Goal: Task Accomplishment & Management: Manage account settings

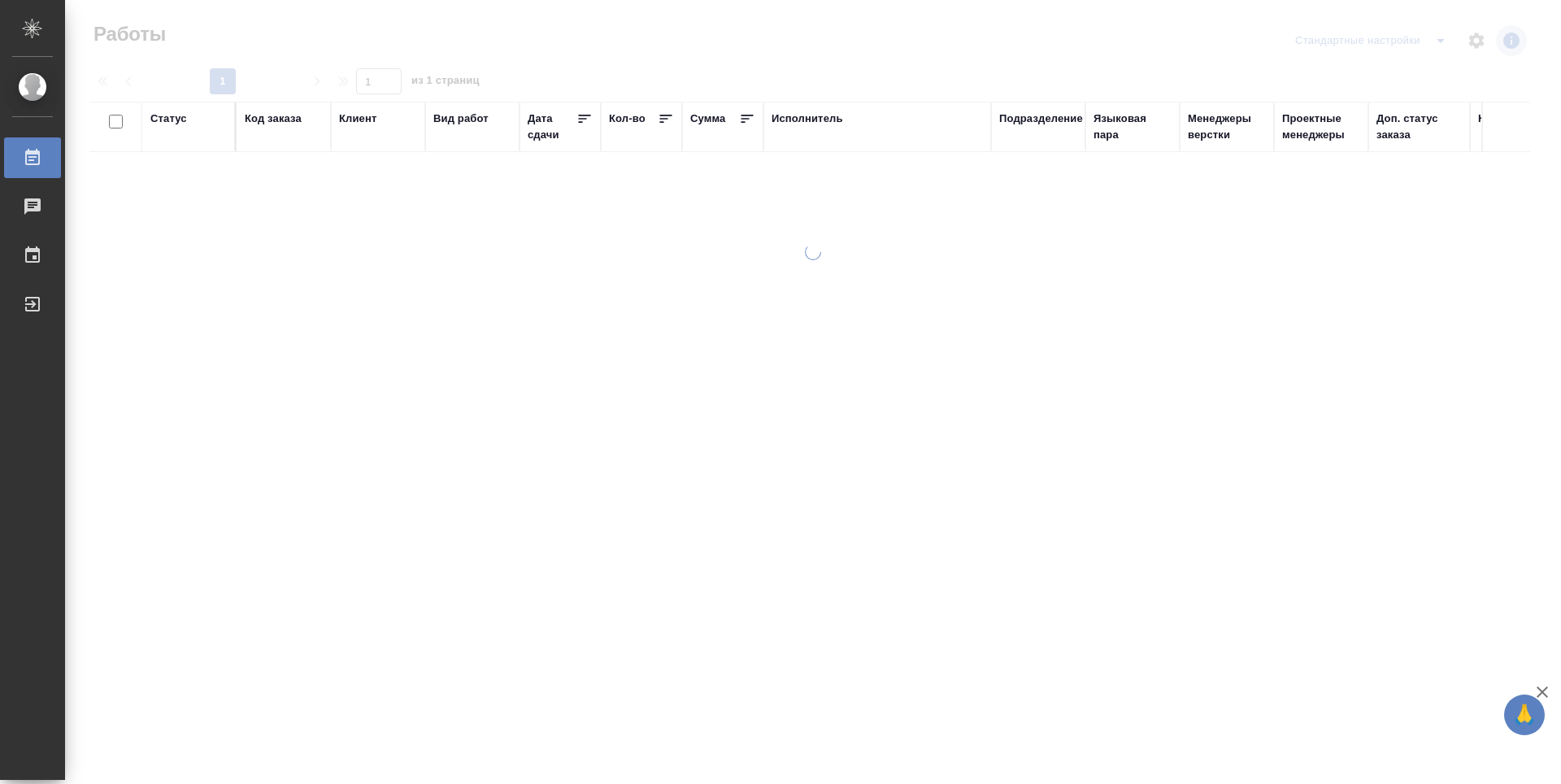
click at [1037, 114] on div "Подразделение" at bounding box center [1041, 118] width 84 height 16
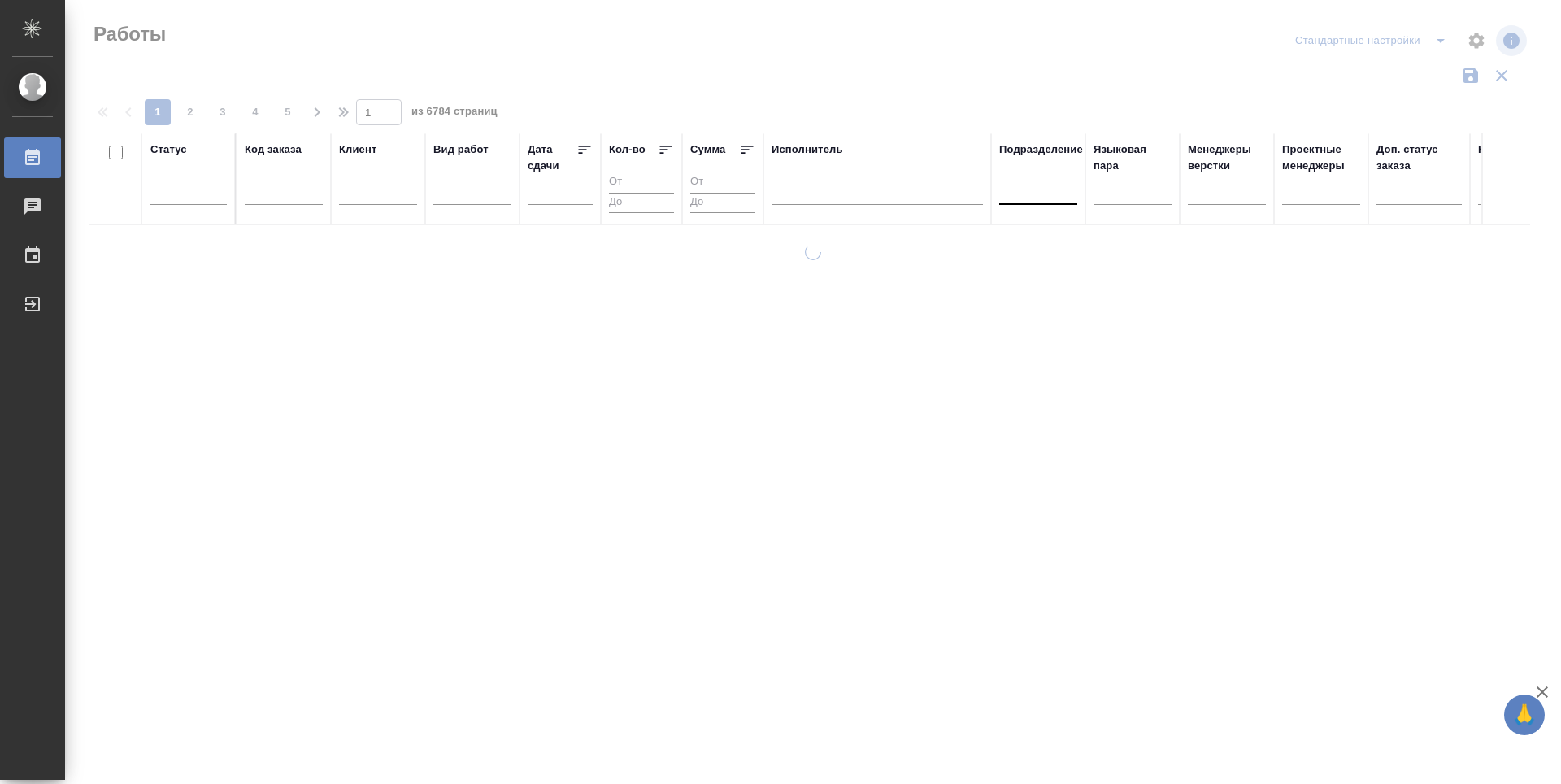
click at [1037, 197] on div at bounding box center [1038, 188] width 78 height 24
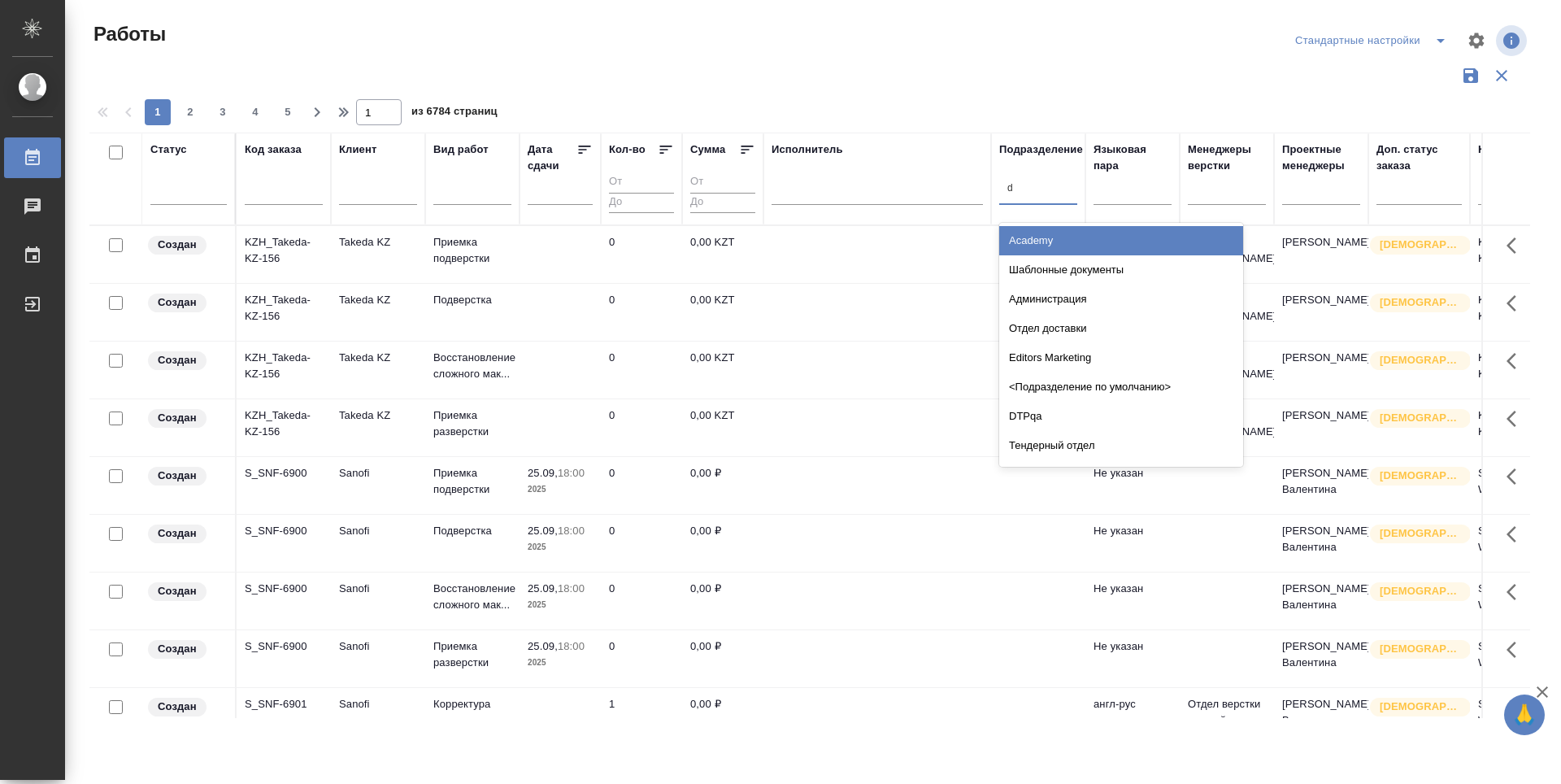
type input "dt"
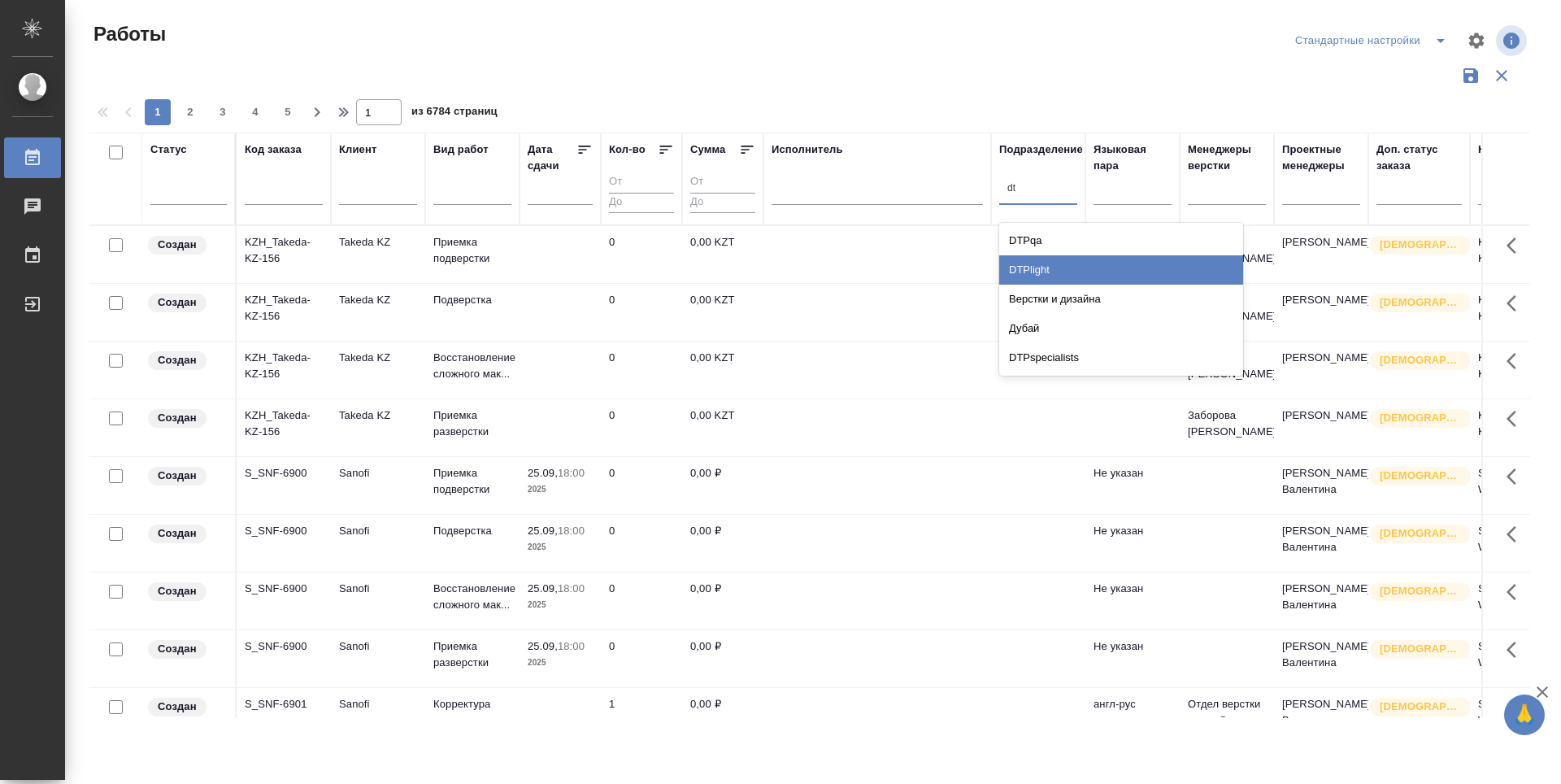
click at [1114, 261] on div "DTPlight" at bounding box center [1121, 270] width 244 height 29
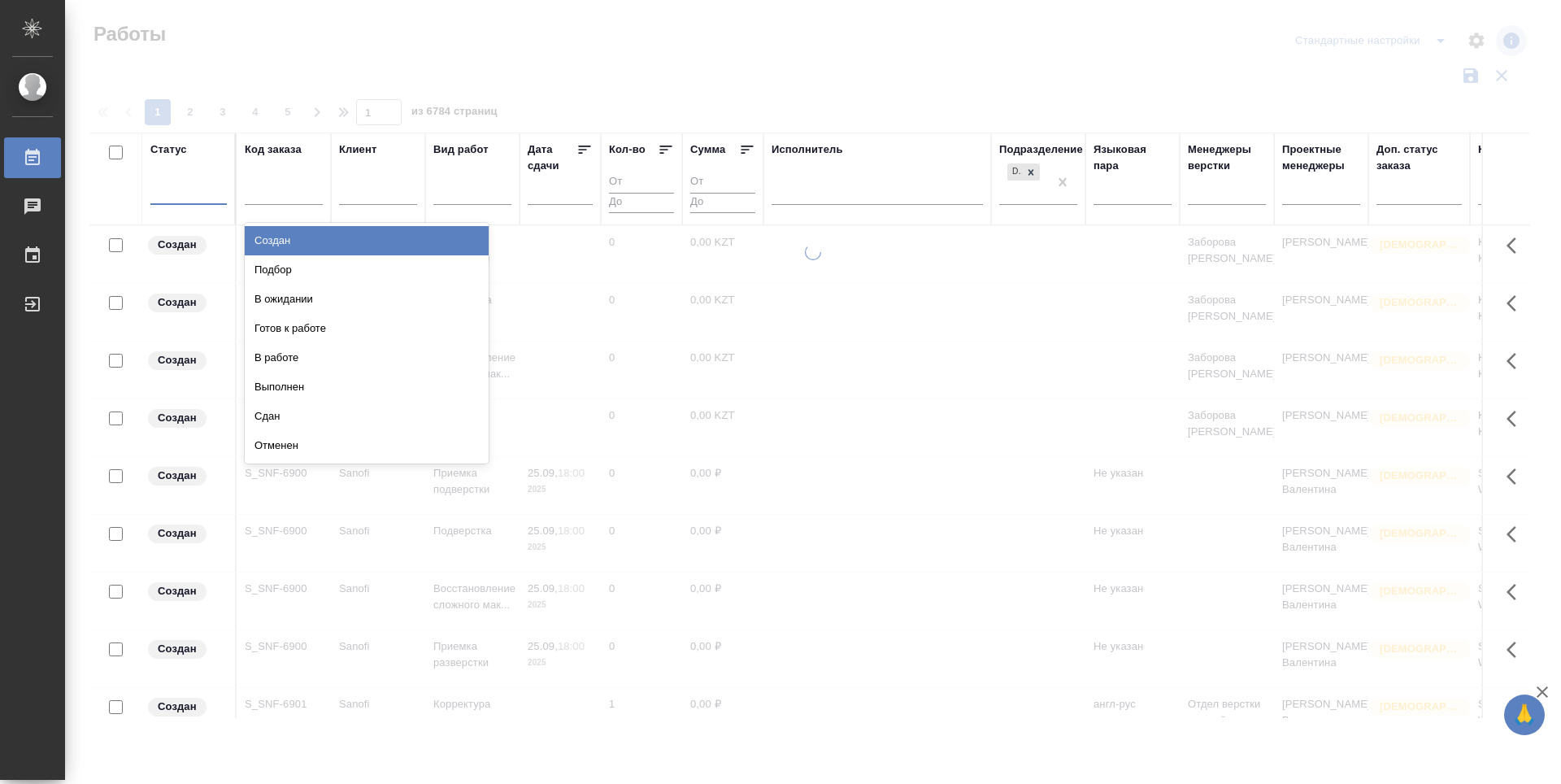
click at [172, 197] on div at bounding box center [189, 188] width 77 height 24
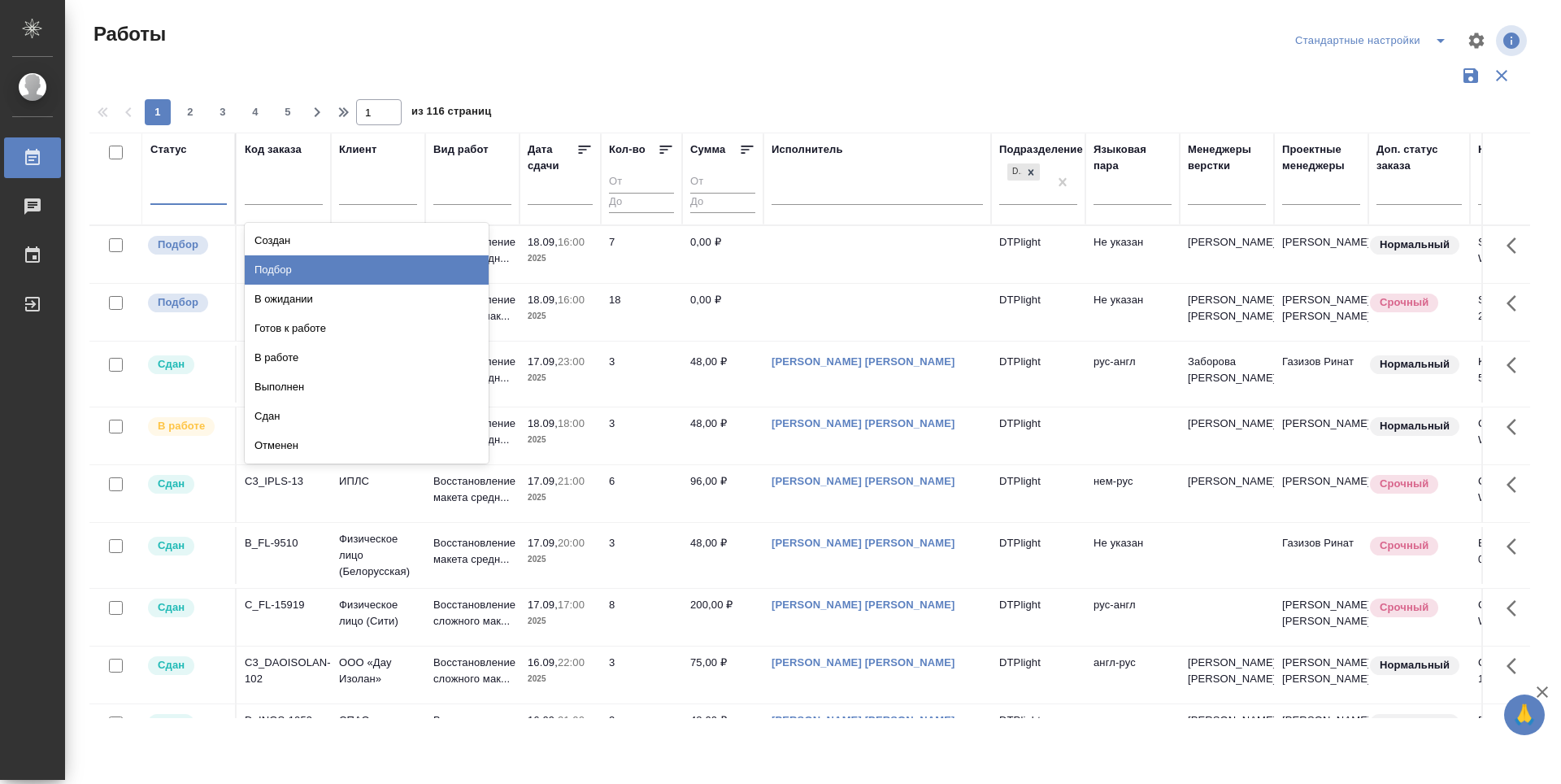
click at [399, 261] on div "Подбор" at bounding box center [367, 270] width 244 height 29
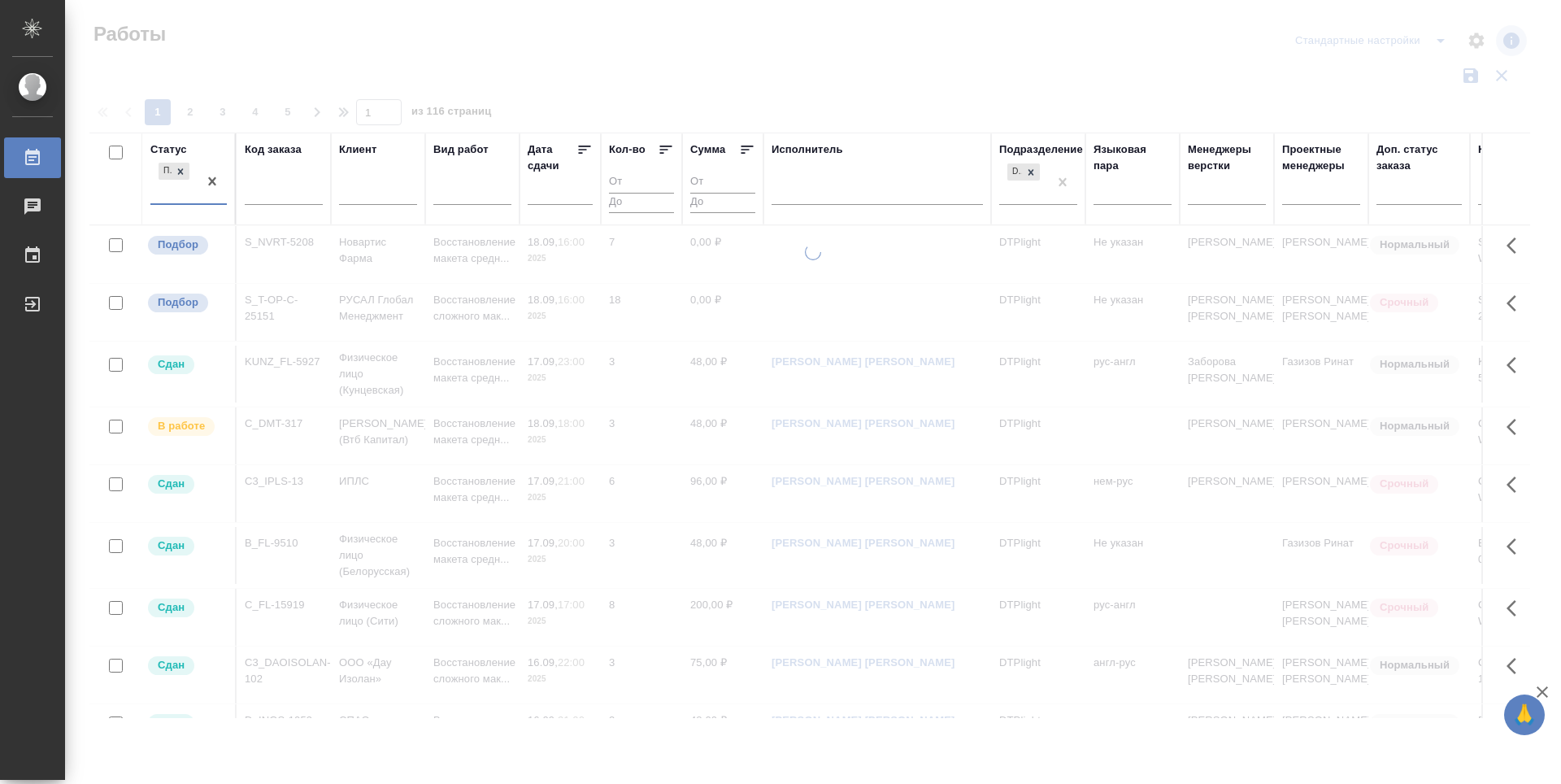
click at [152, 191] on div "Подбор" at bounding box center [174, 181] width 47 height 44
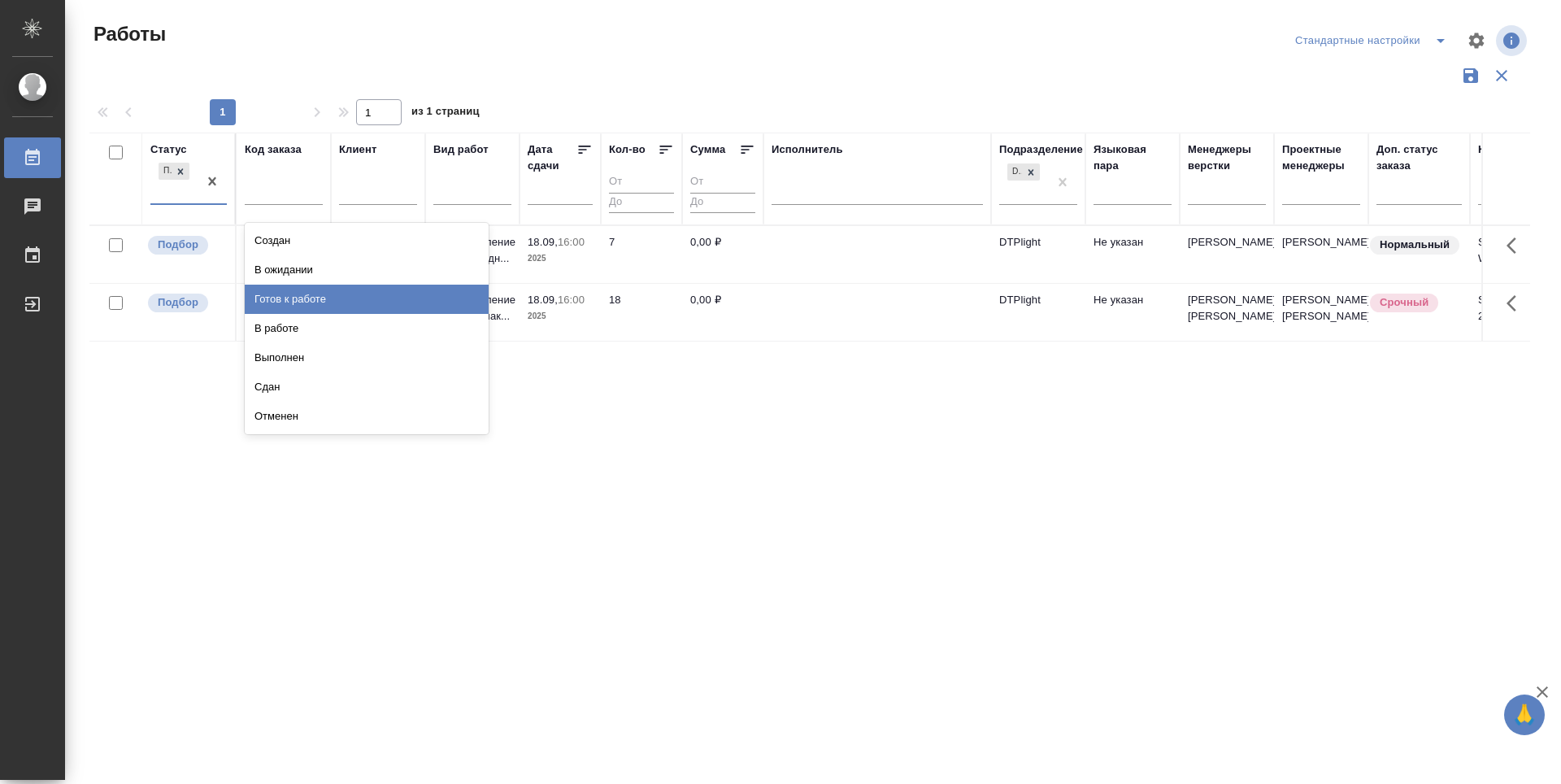
click at [317, 292] on div "Готов к работе" at bounding box center [367, 299] width 244 height 29
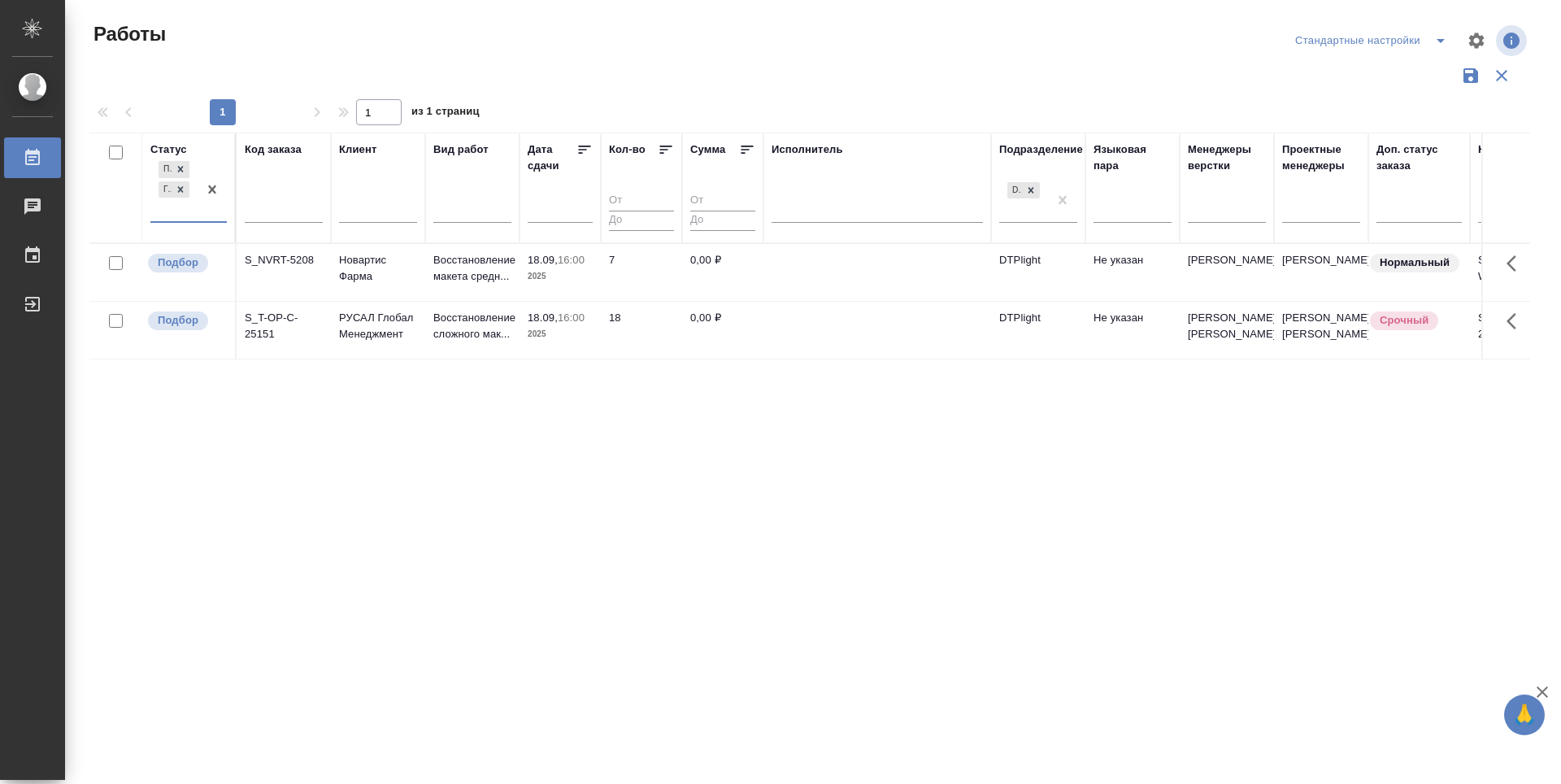
click at [161, 213] on div "Подбор Готов к работе" at bounding box center [174, 189] width 47 height 64
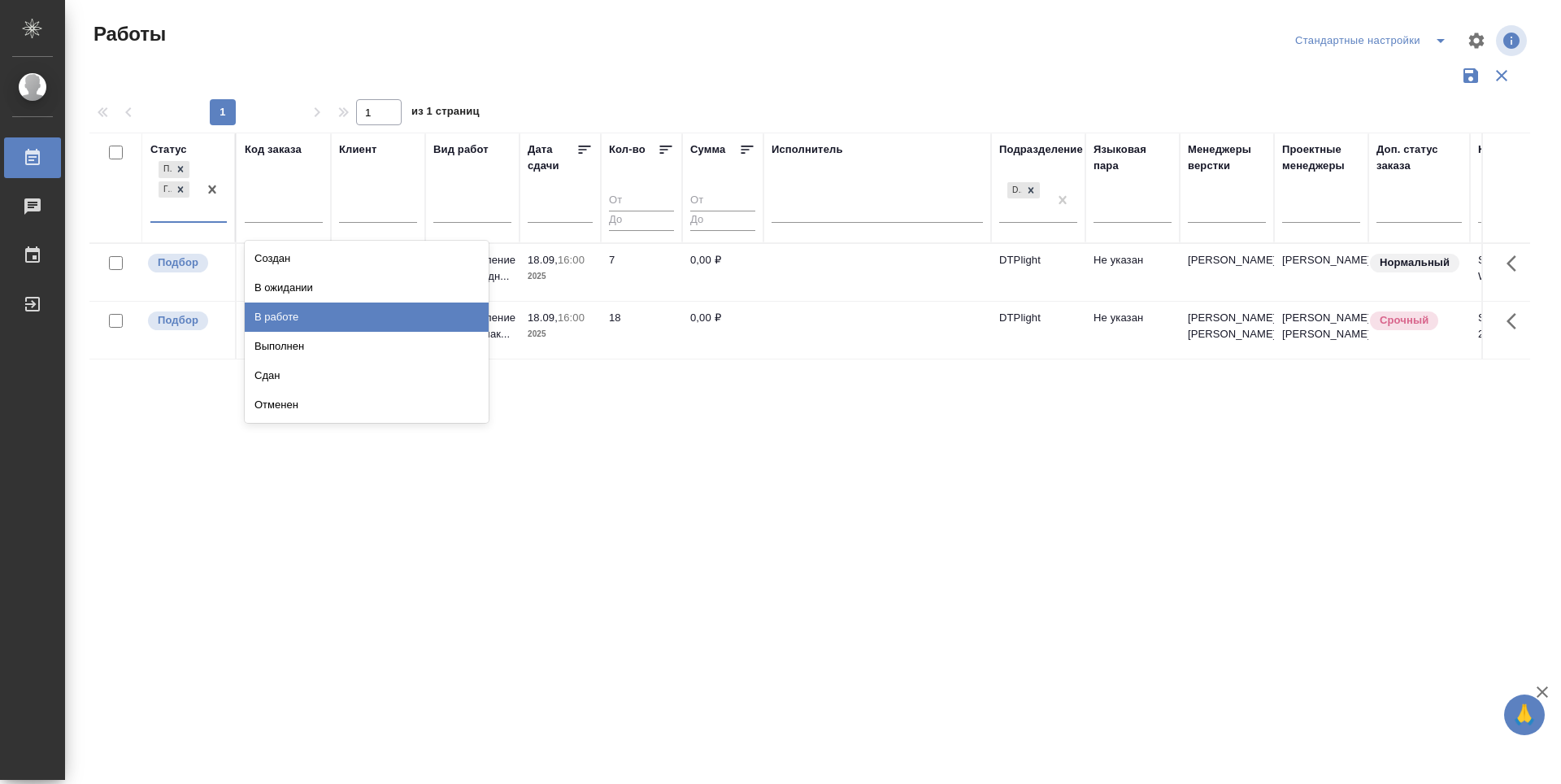
click at [281, 312] on div "В работе" at bounding box center [367, 317] width 244 height 29
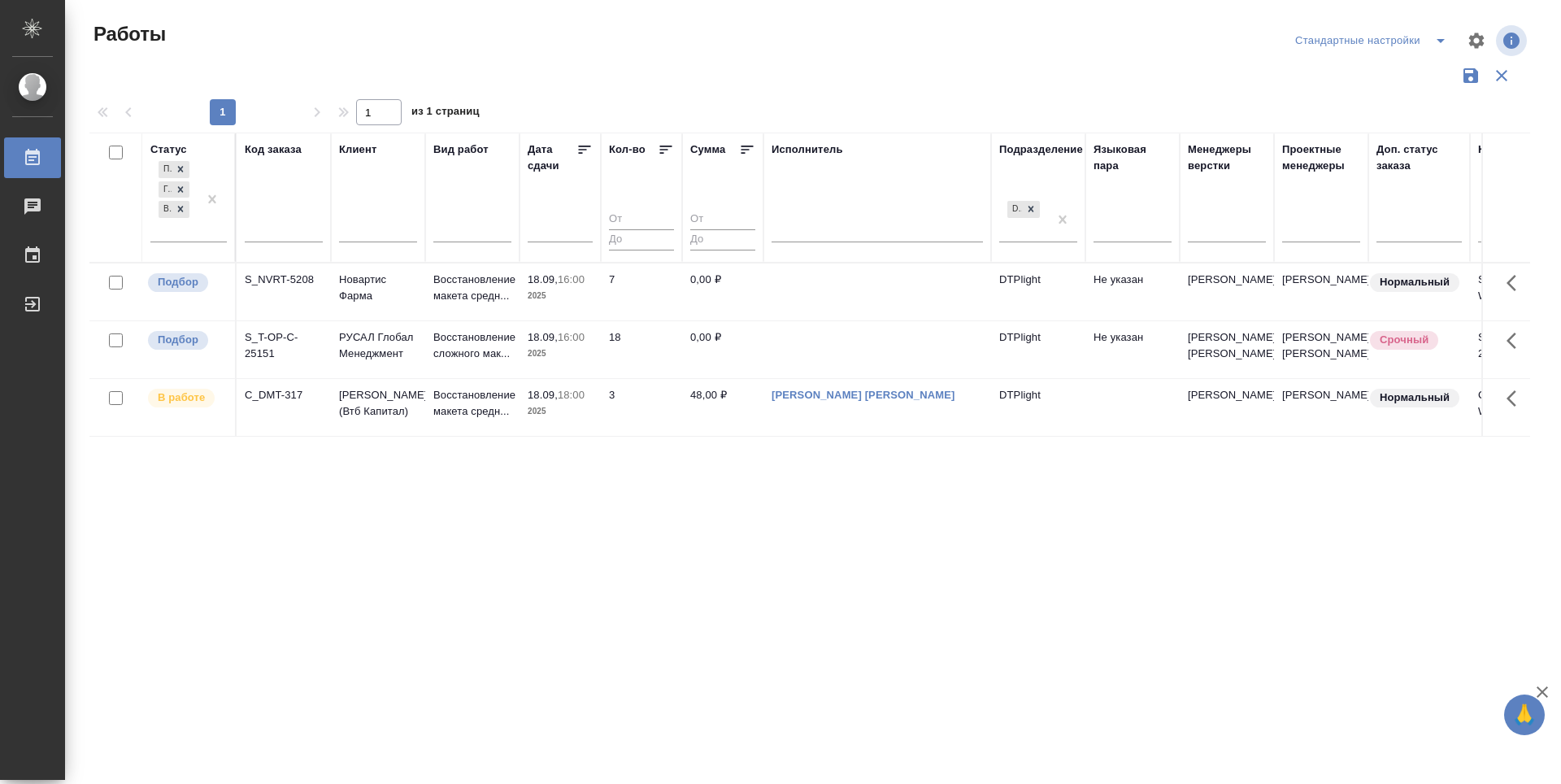
drag, startPoint x: 583, startPoint y: 151, endPoint x: 575, endPoint y: 154, distance: 8.5
click at [580, 151] on icon at bounding box center [585, 149] width 16 height 16
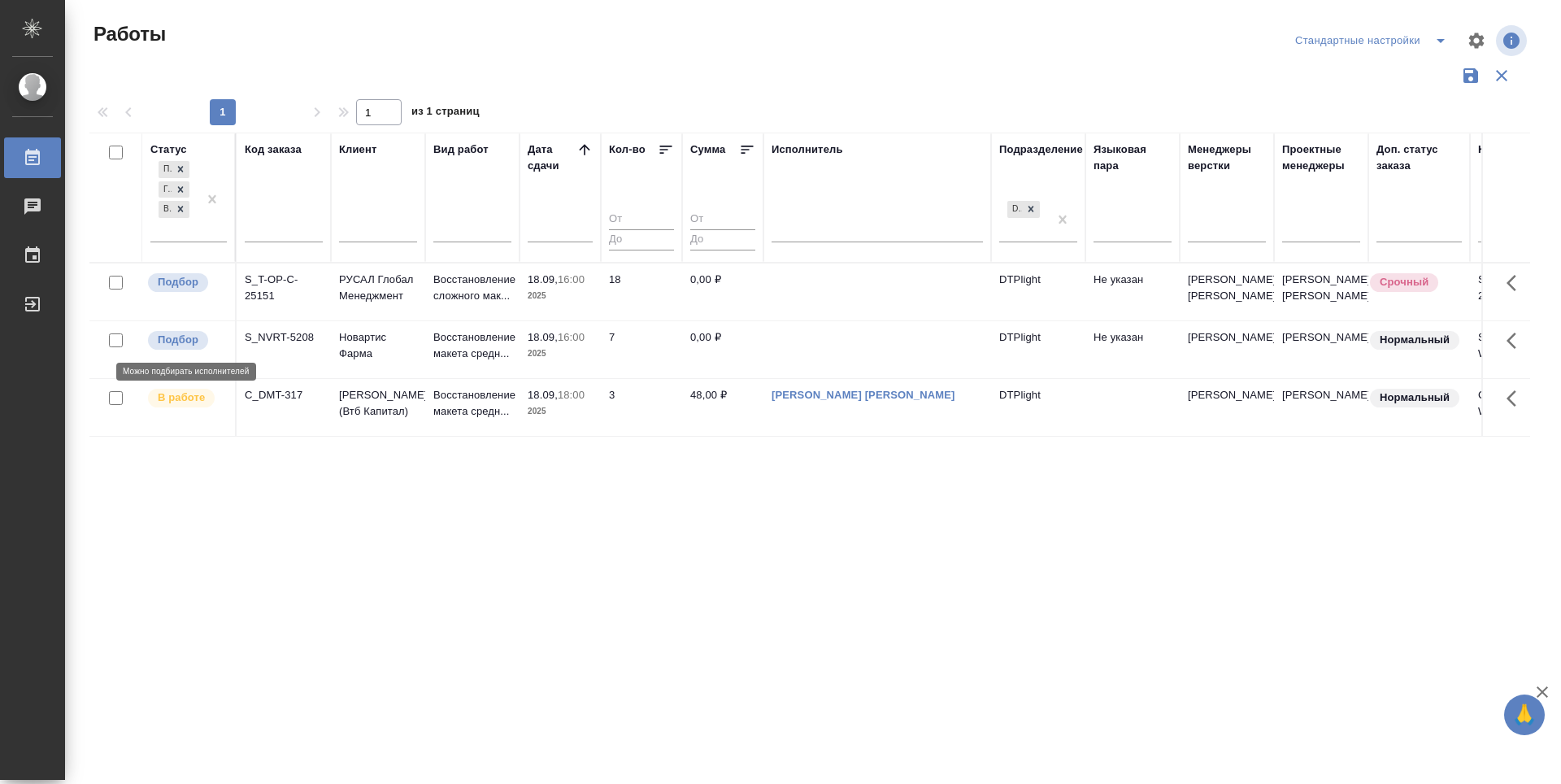
click at [205, 344] on span "Подбор" at bounding box center [178, 340] width 60 height 16
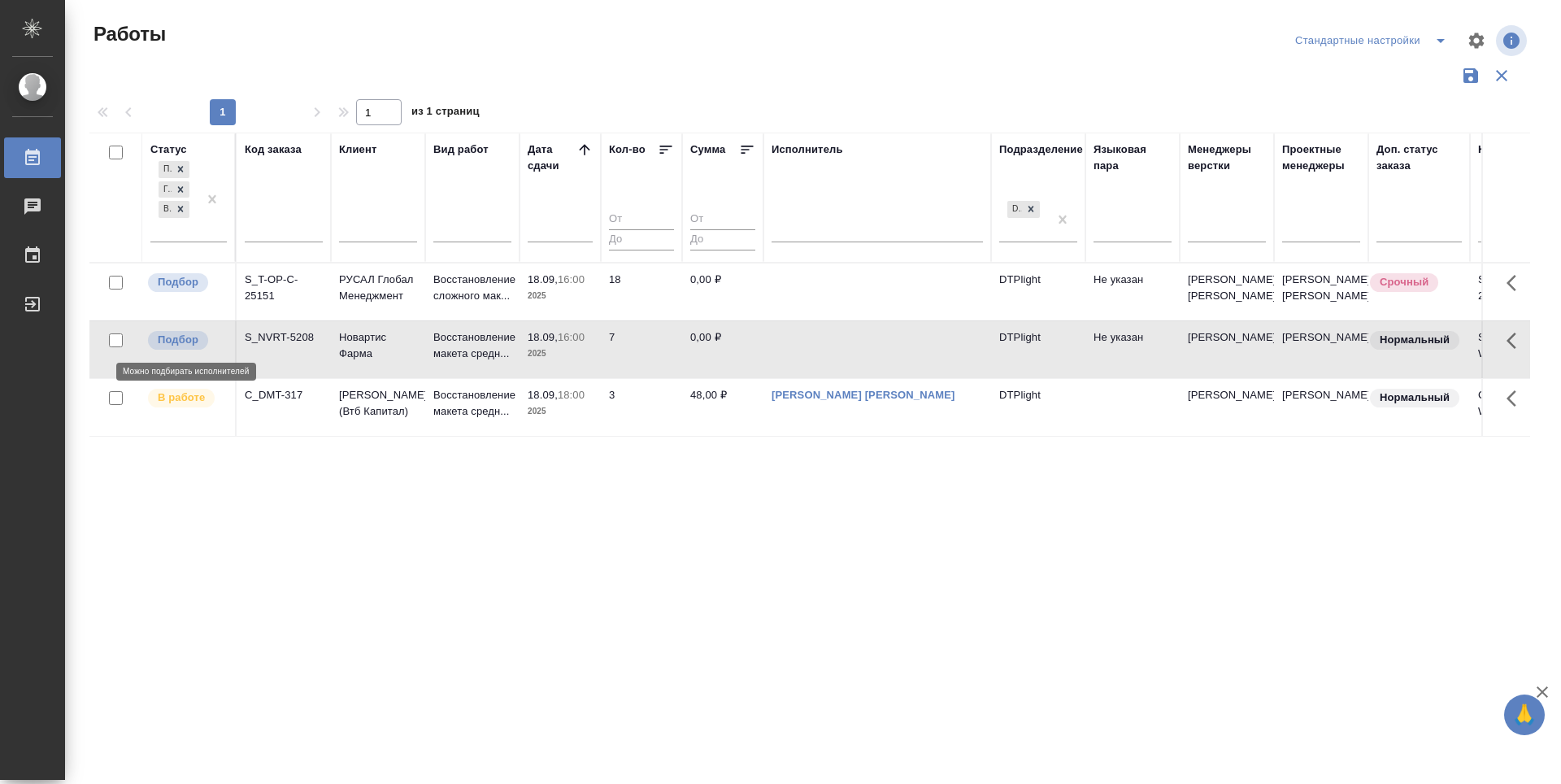
click at [205, 344] on span "Подбор" at bounding box center [178, 340] width 60 height 16
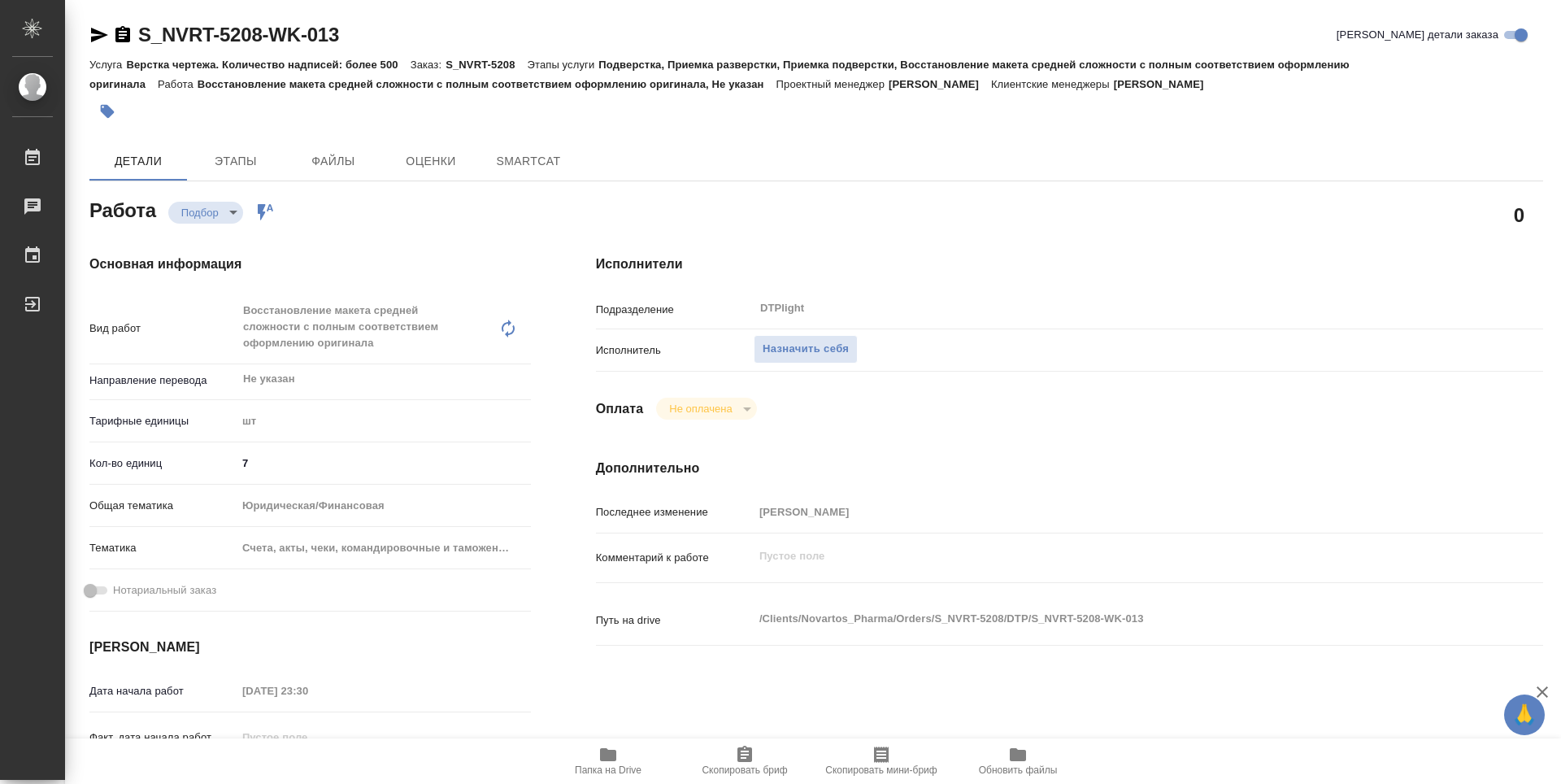
type textarea "x"
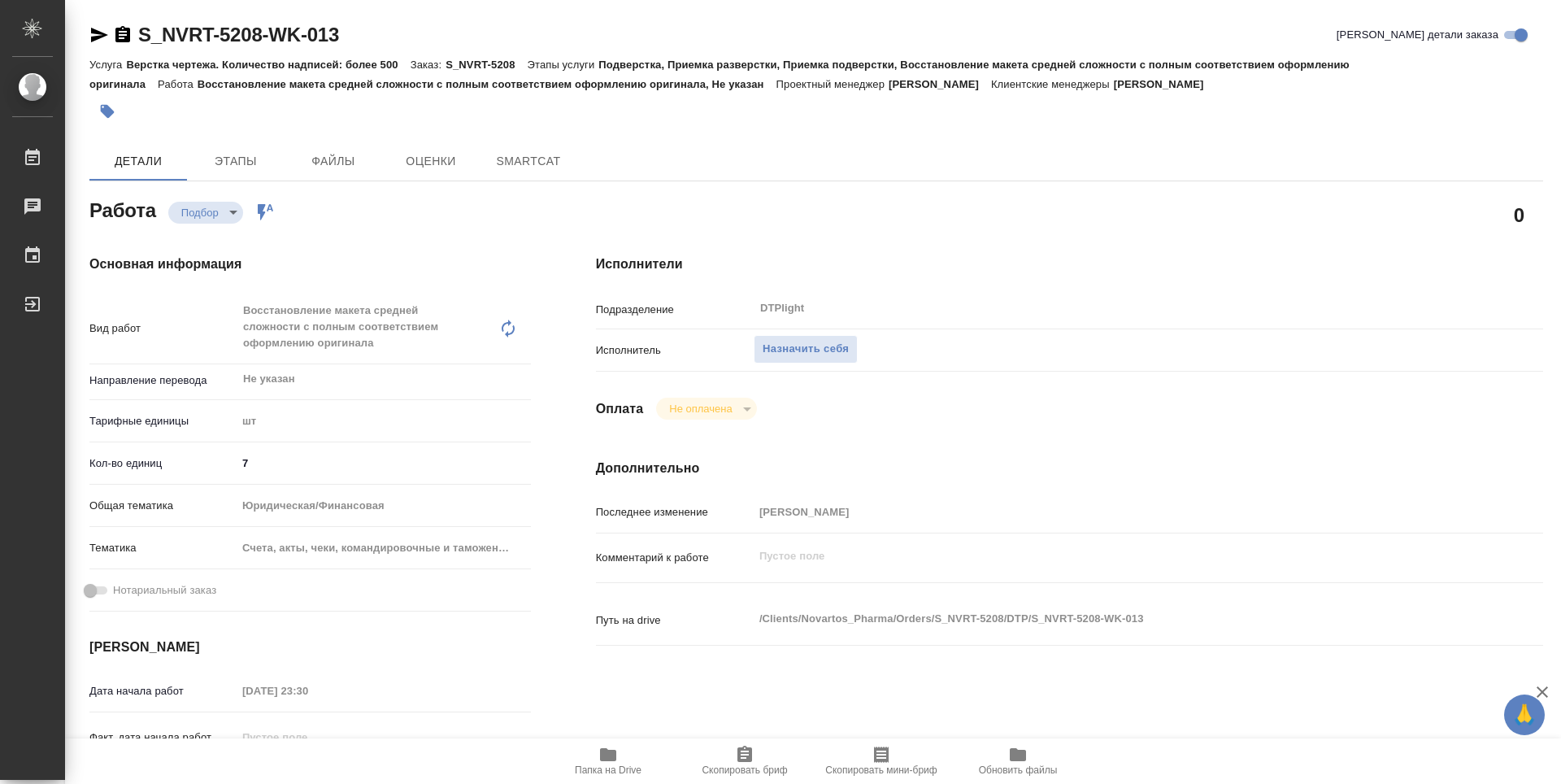
type textarea "x"
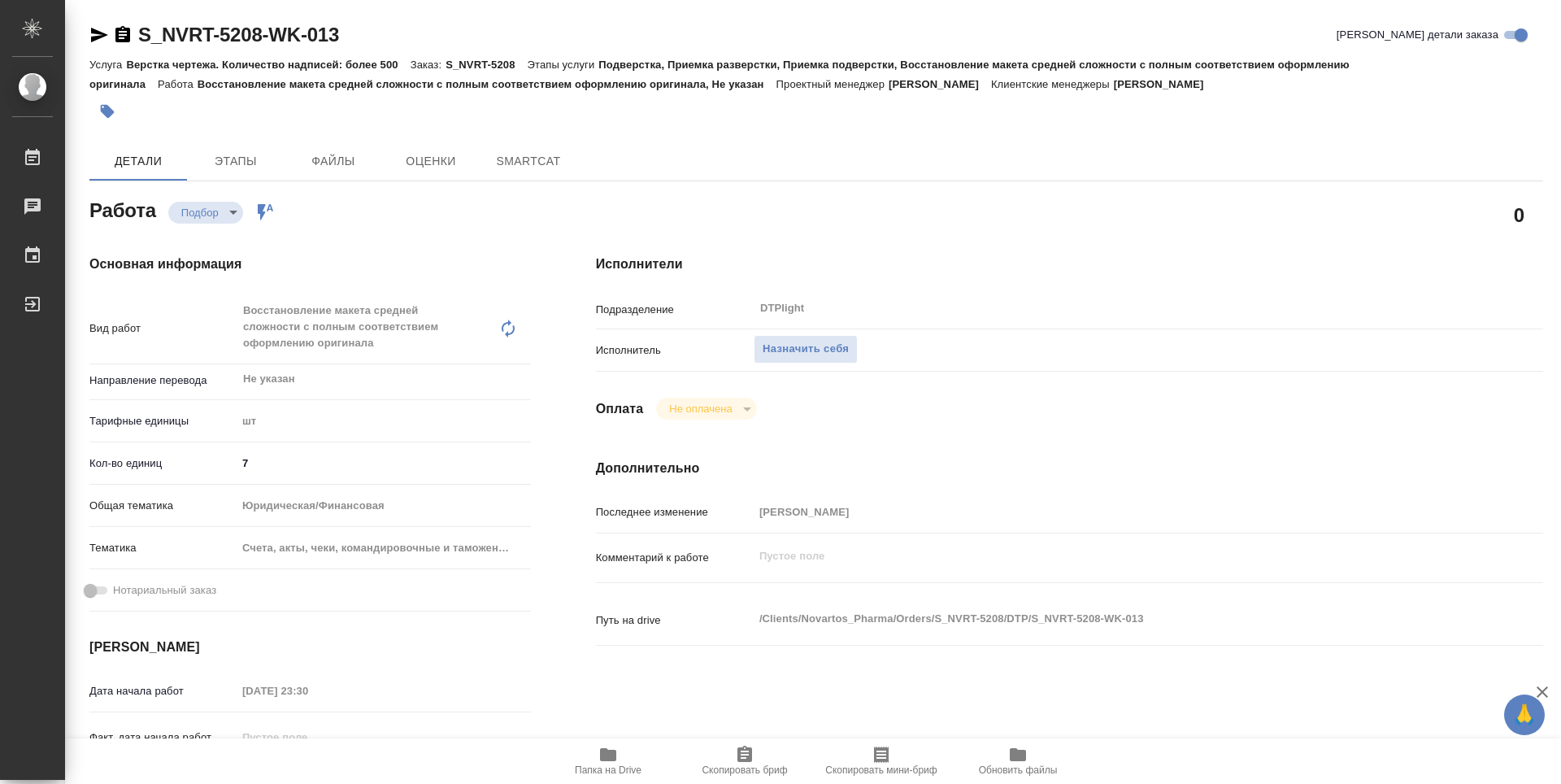
type textarea "x"
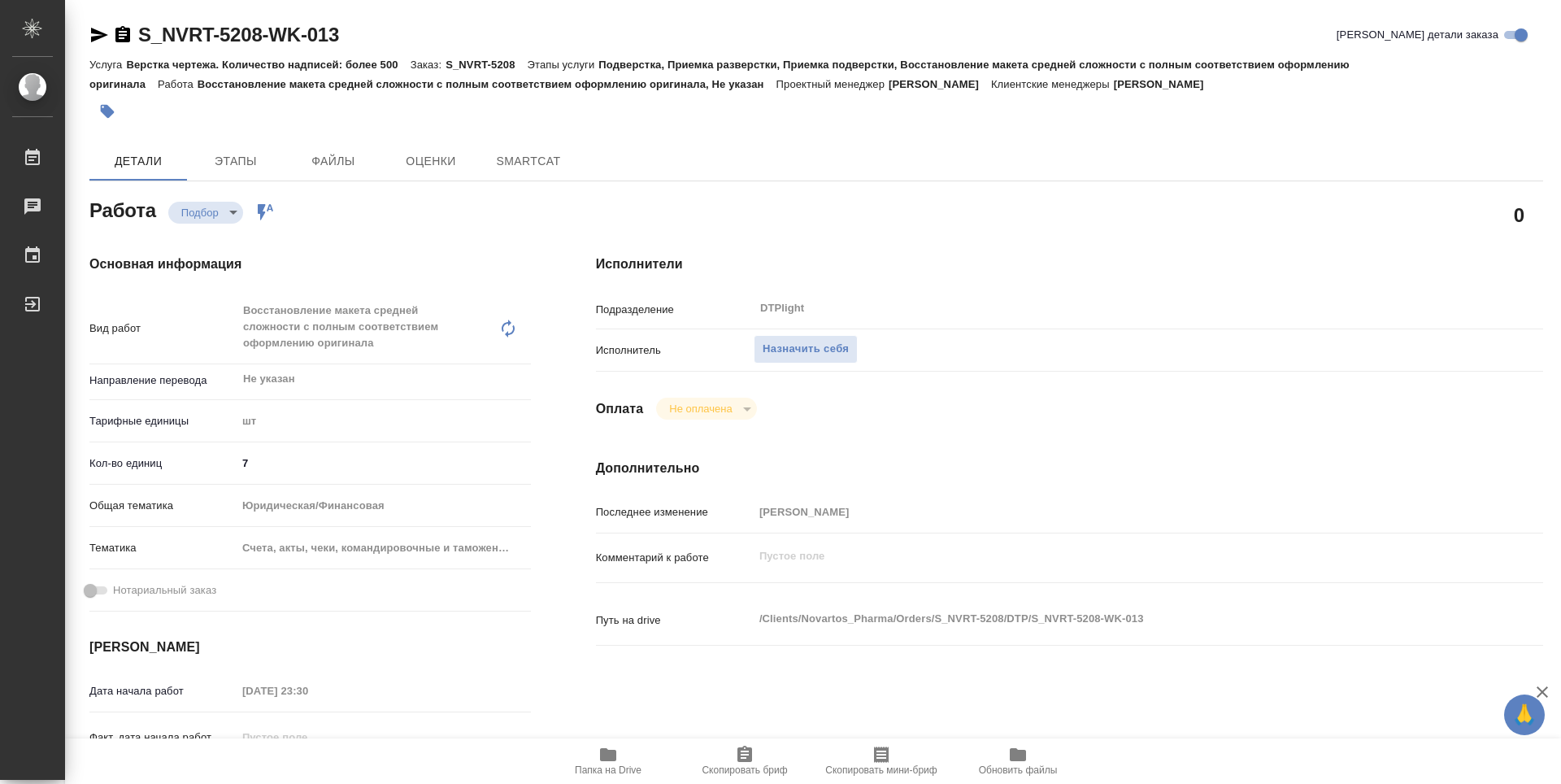
type textarea "x"
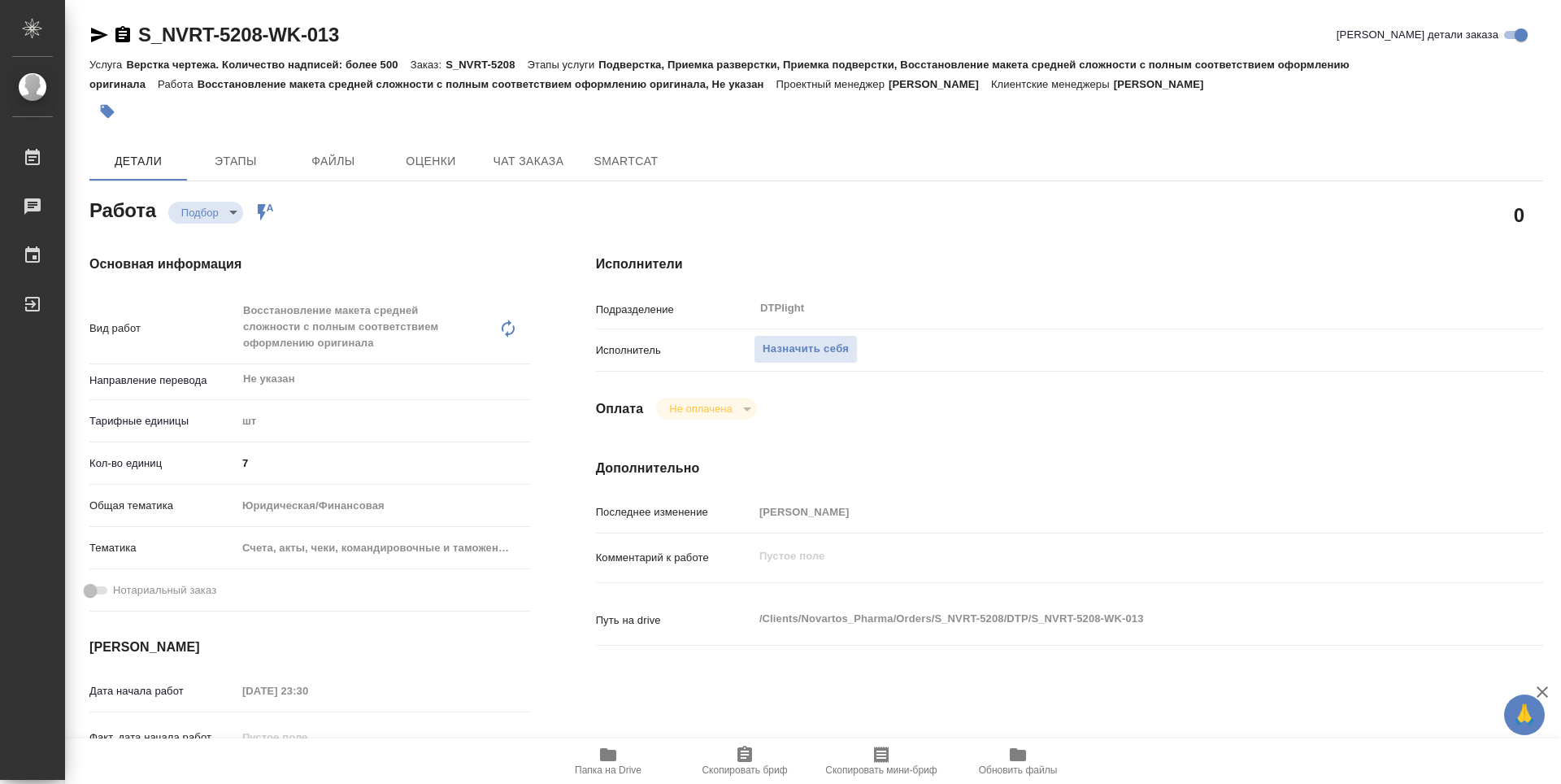
type textarea "x"
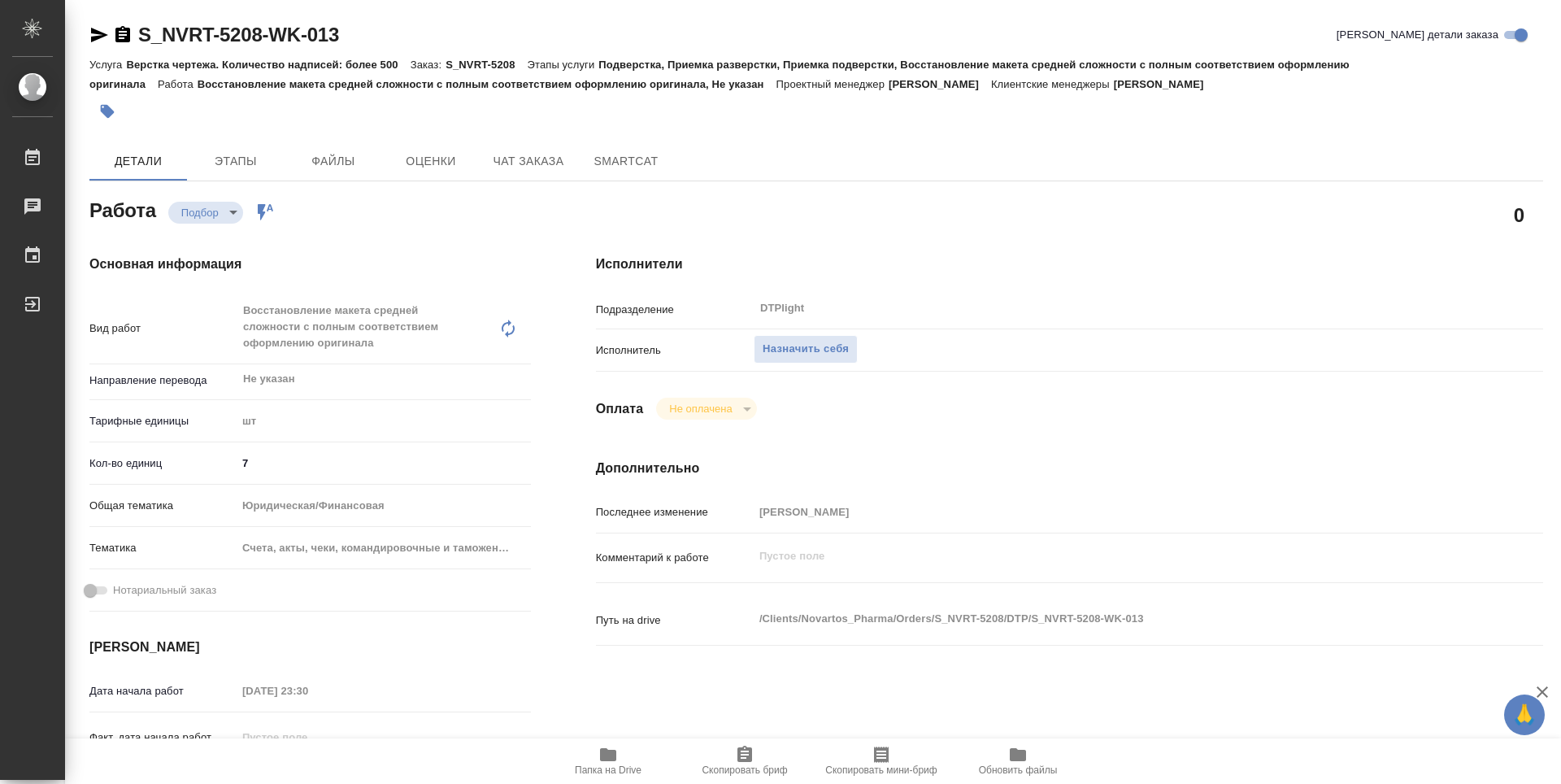
type textarea "x"
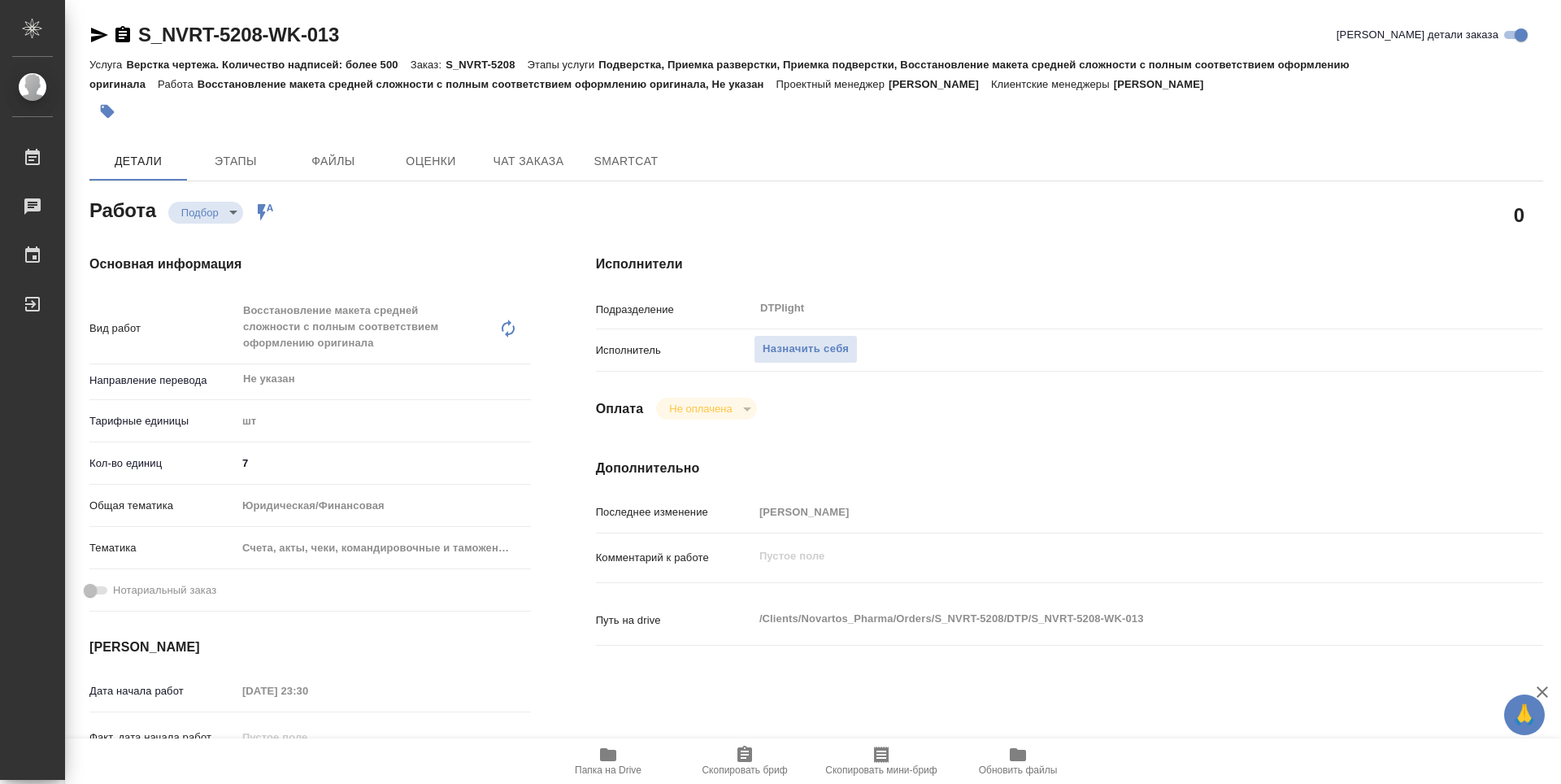
type textarea "x"
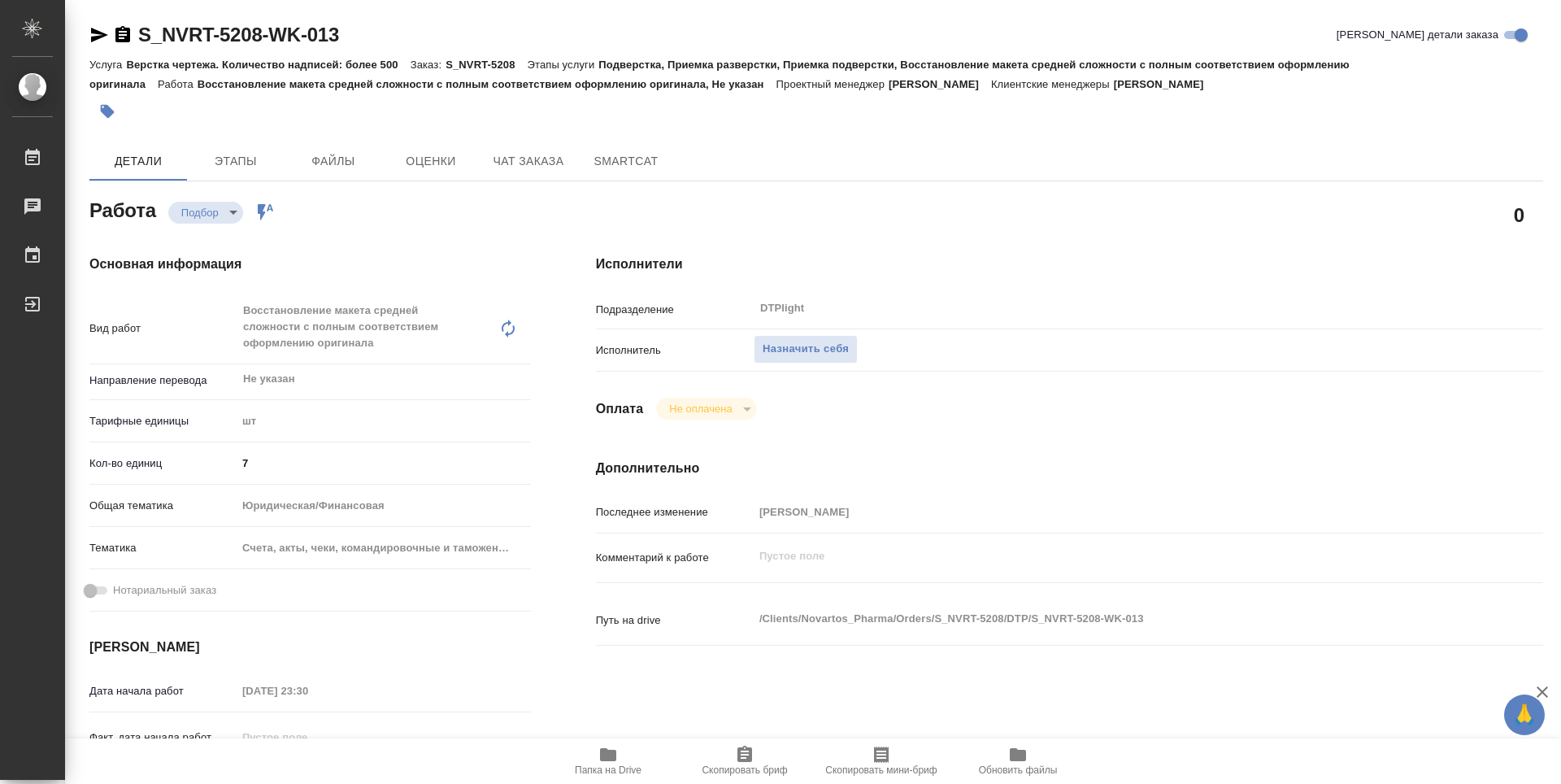
click at [603, 757] on icon "button" at bounding box center [609, 755] width 16 height 13
click at [823, 359] on button "Назначить себя" at bounding box center [805, 349] width 104 height 29
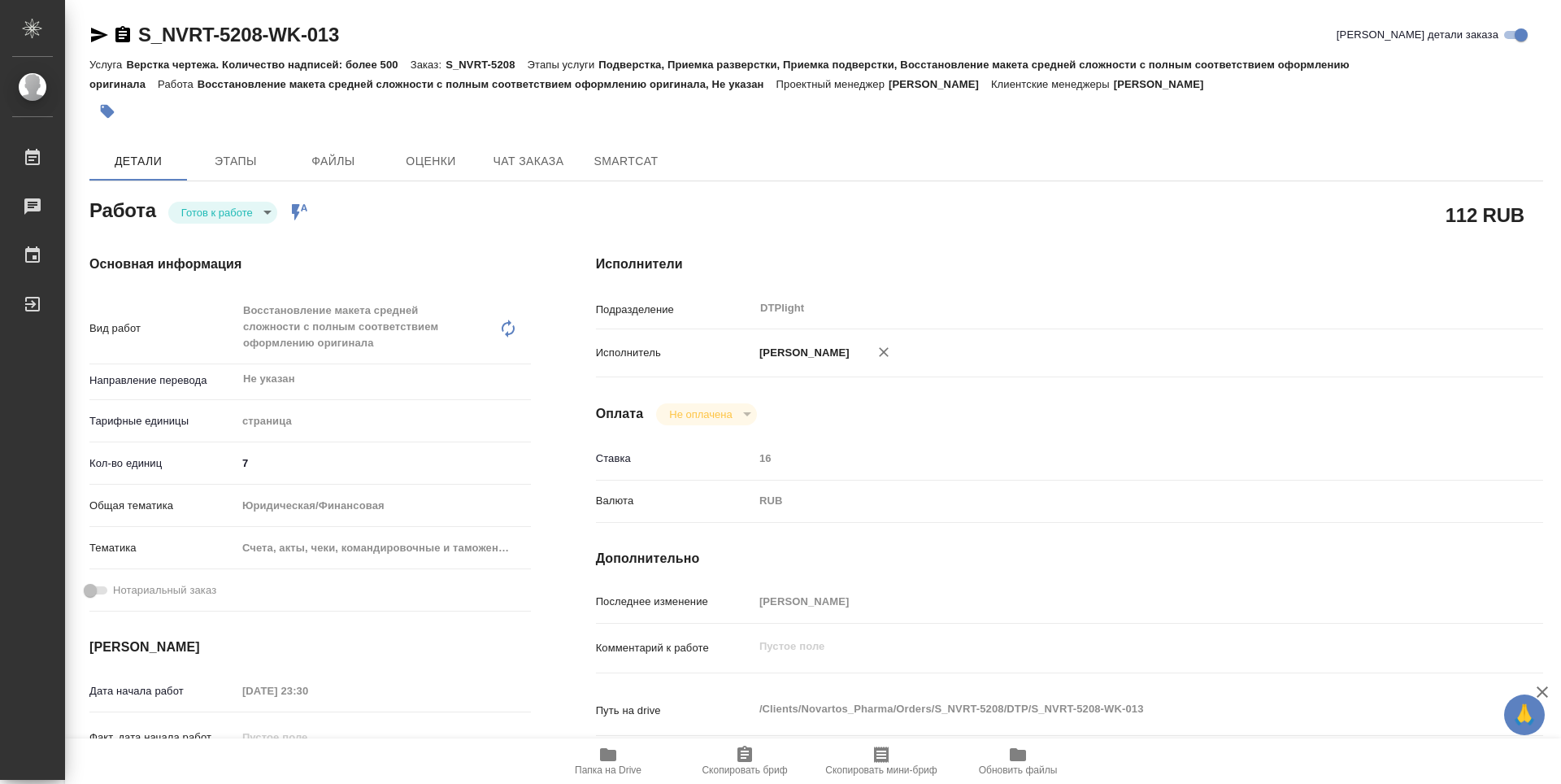
type textarea "x"
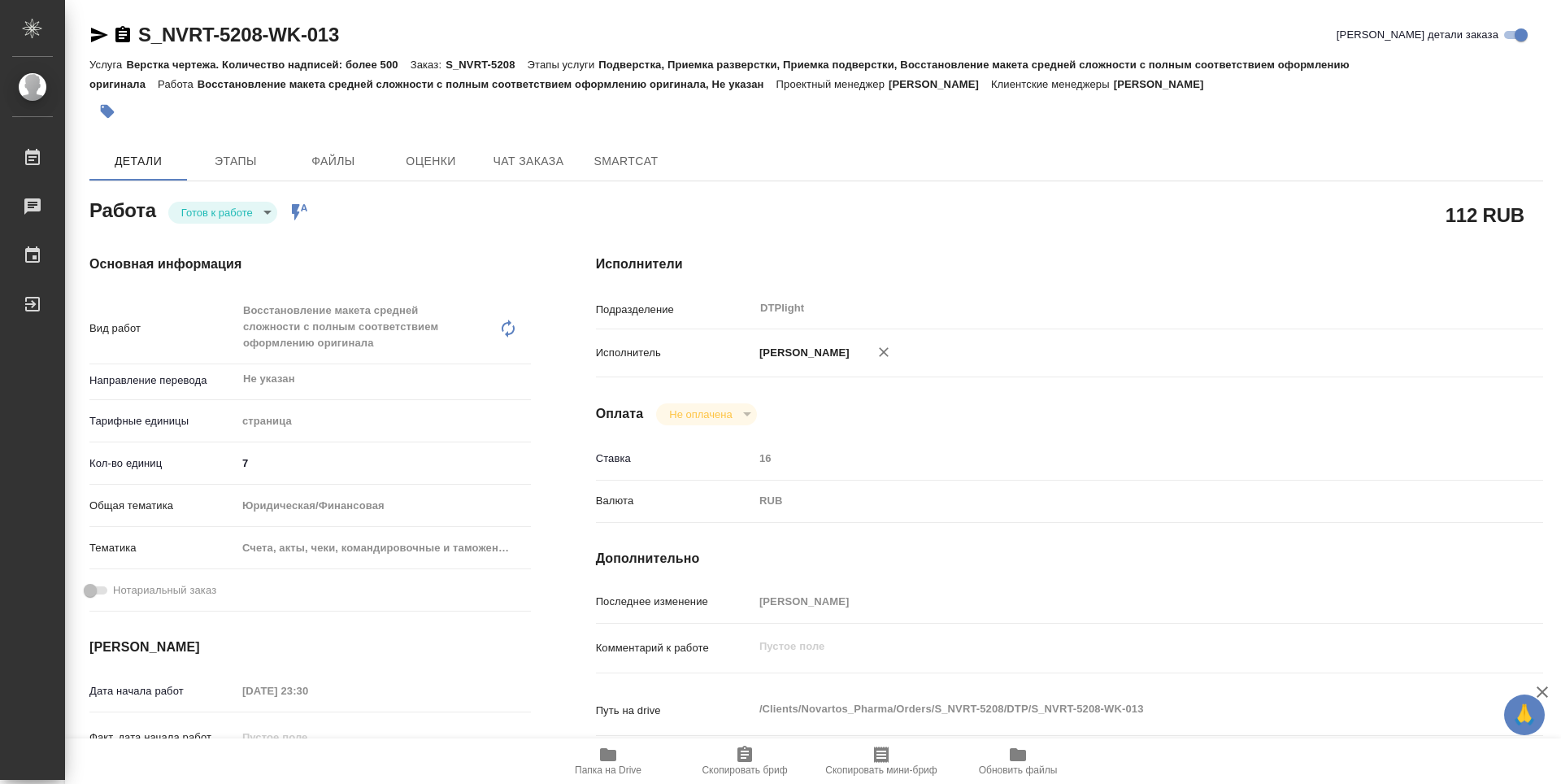
type textarea "x"
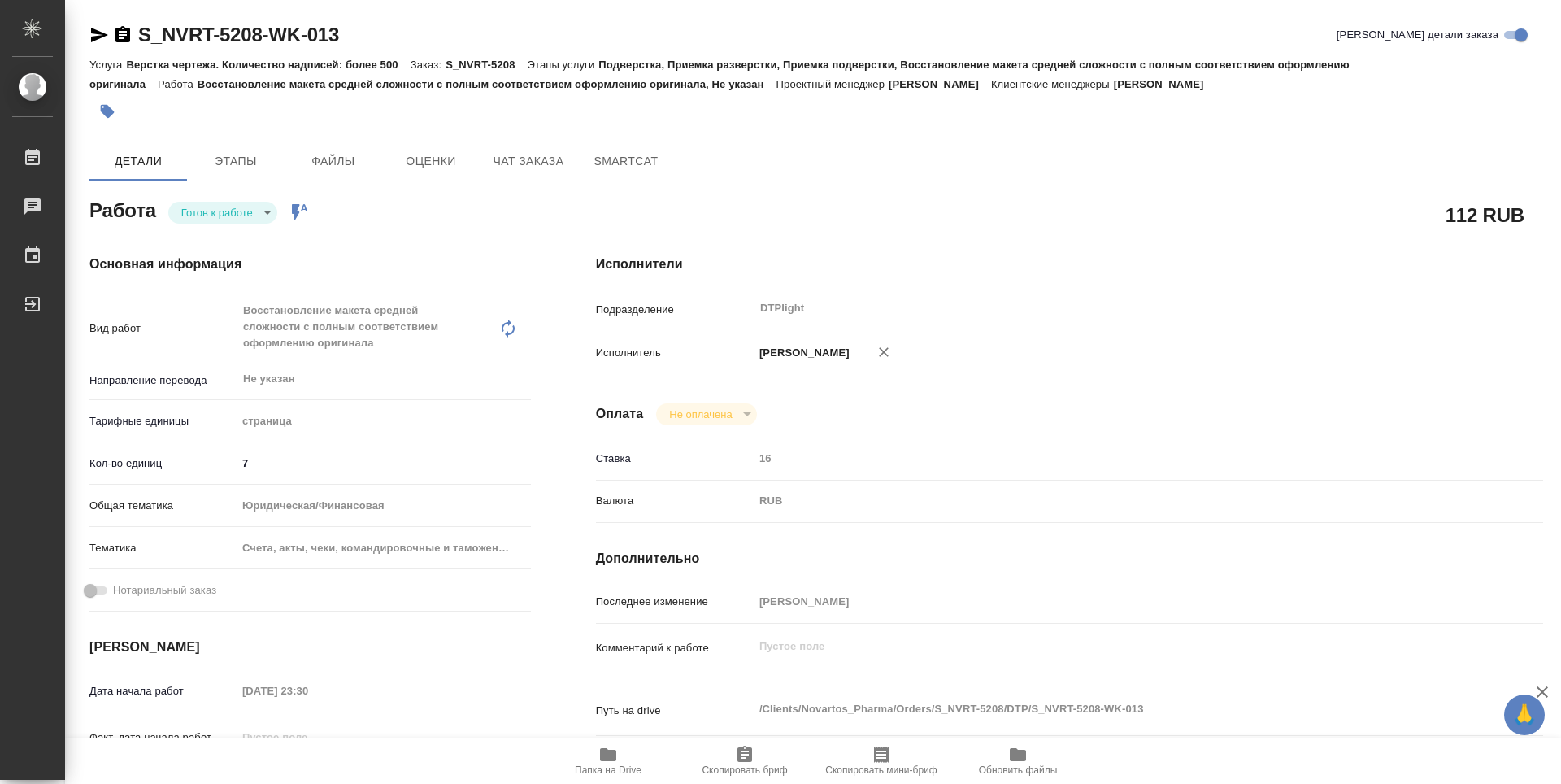
type textarea "x"
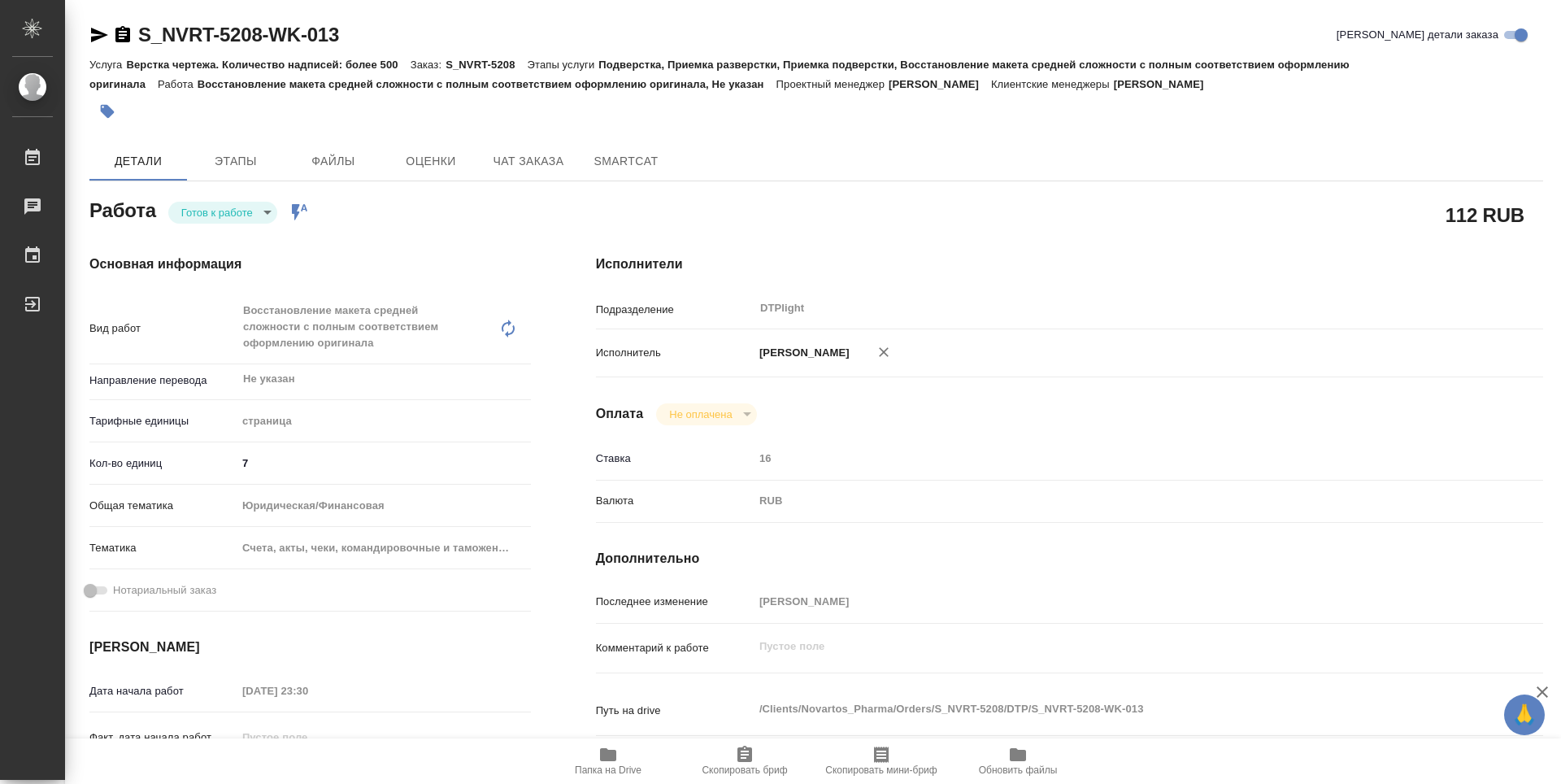
click at [224, 198] on div "Работа Готов к работе readyForWork Работа включена в последовательность" at bounding box center [310, 209] width 441 height 29
click at [225, 207] on body "🙏 .cls-1 fill:#fff; AWATERA Zubakova Viktoriya Работы Чаты График Выйти S_NVRT-…" at bounding box center [780, 392] width 1561 height 784
type textarea "x"
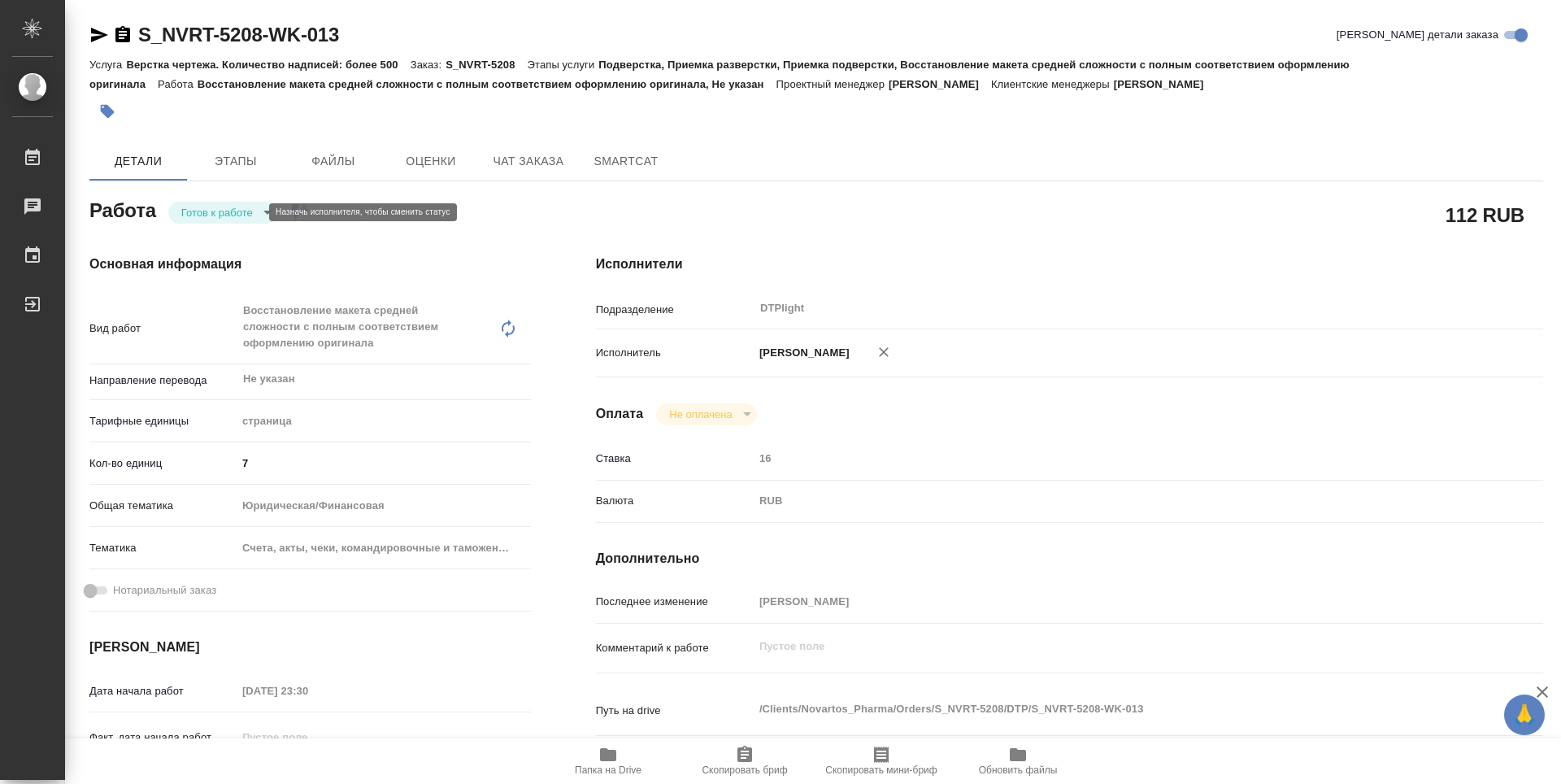
type textarea "x"
click at [225, 209] on button "В работе" at bounding box center [208, 212] width 54 height 18
type textarea "x"
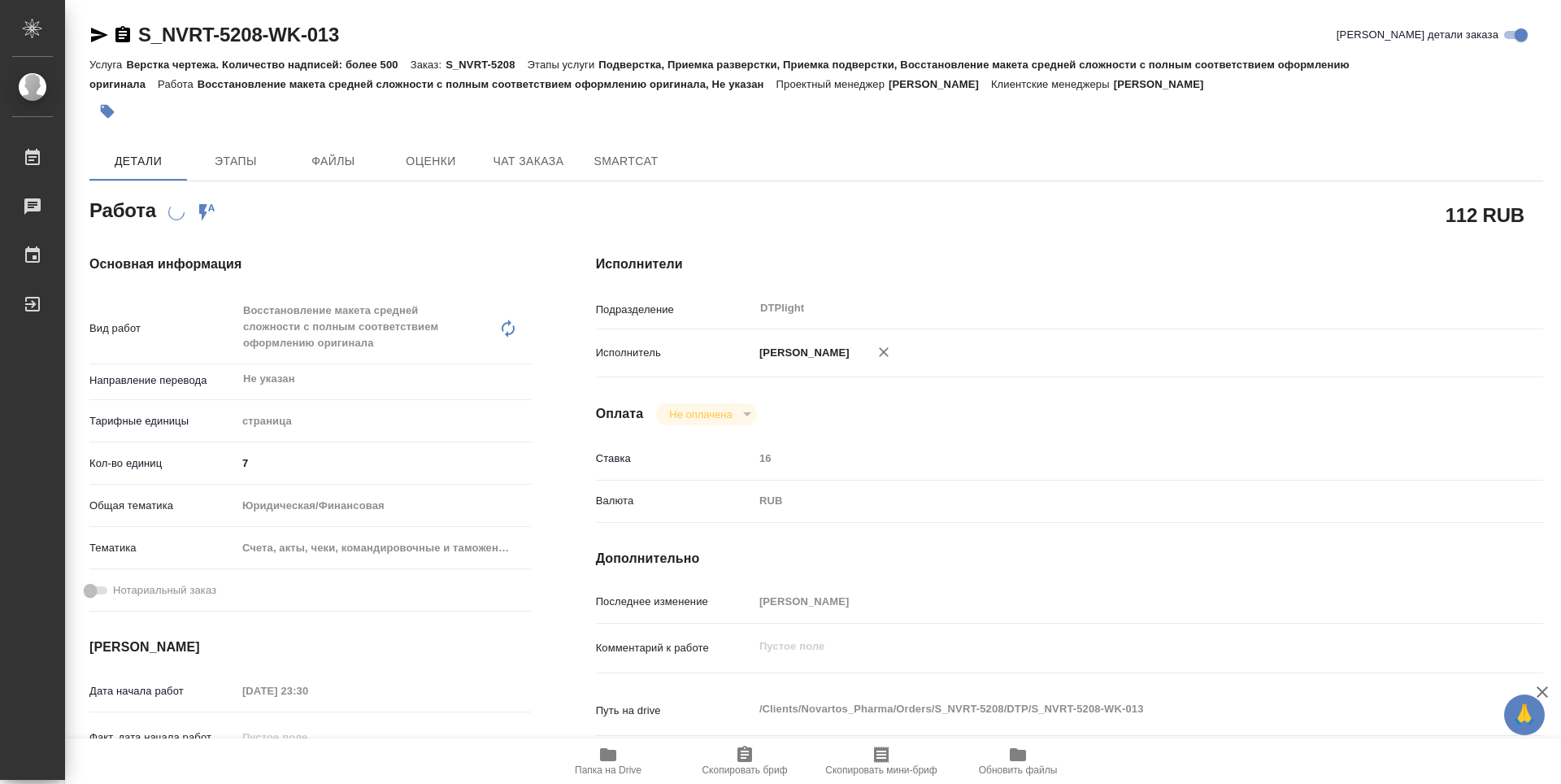
type textarea "x"
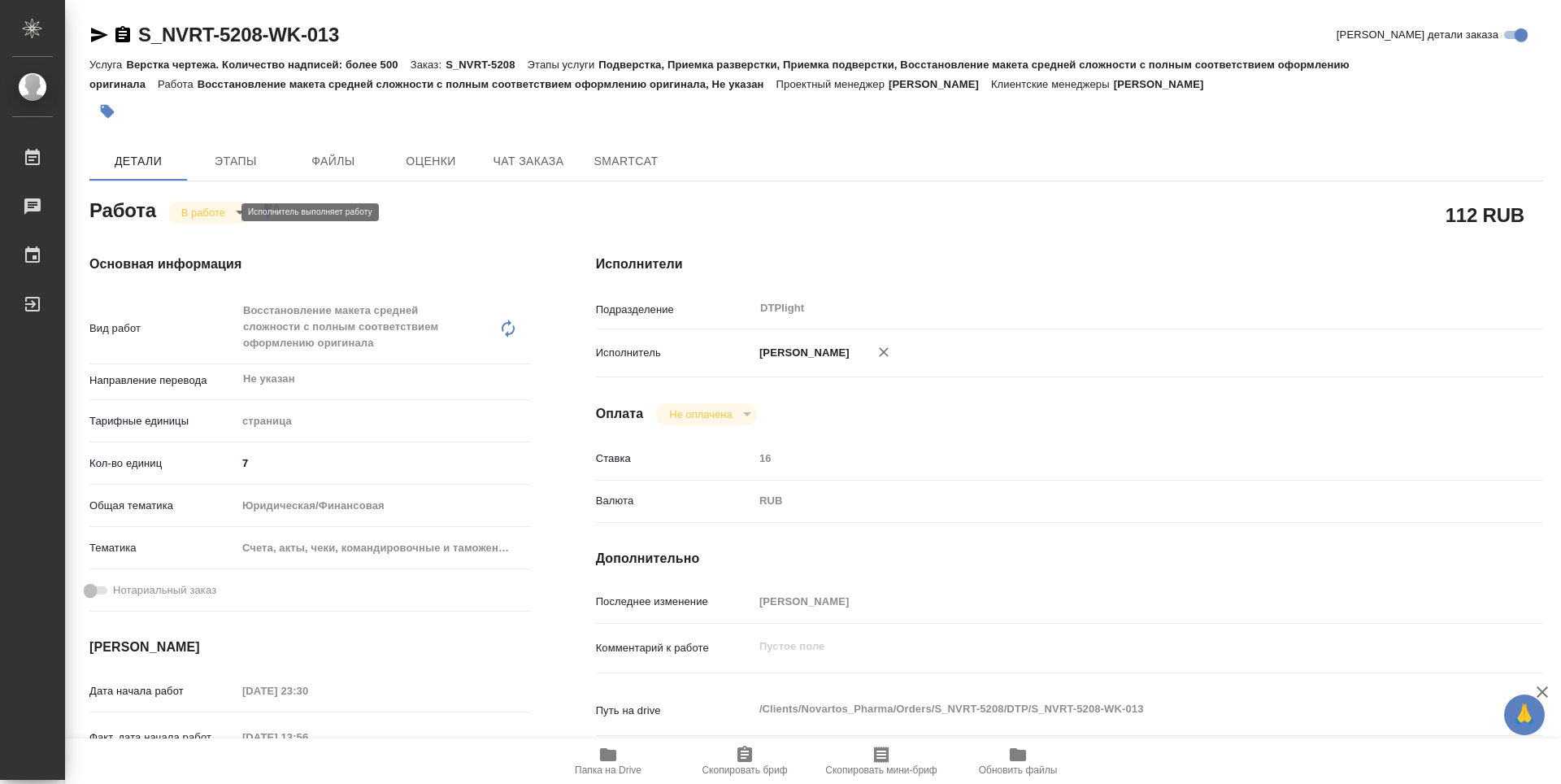
type textarea "x"
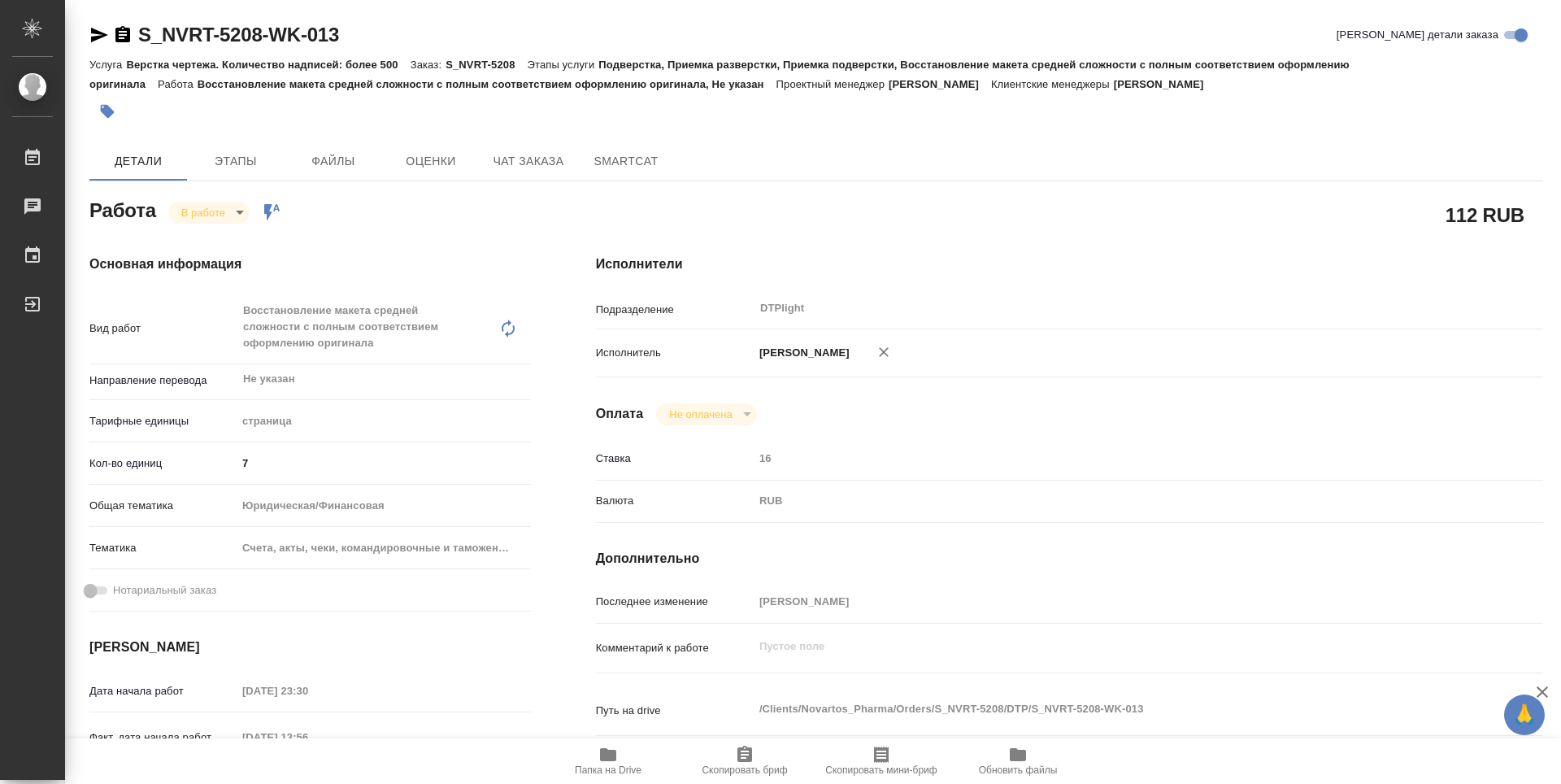
type textarea "x"
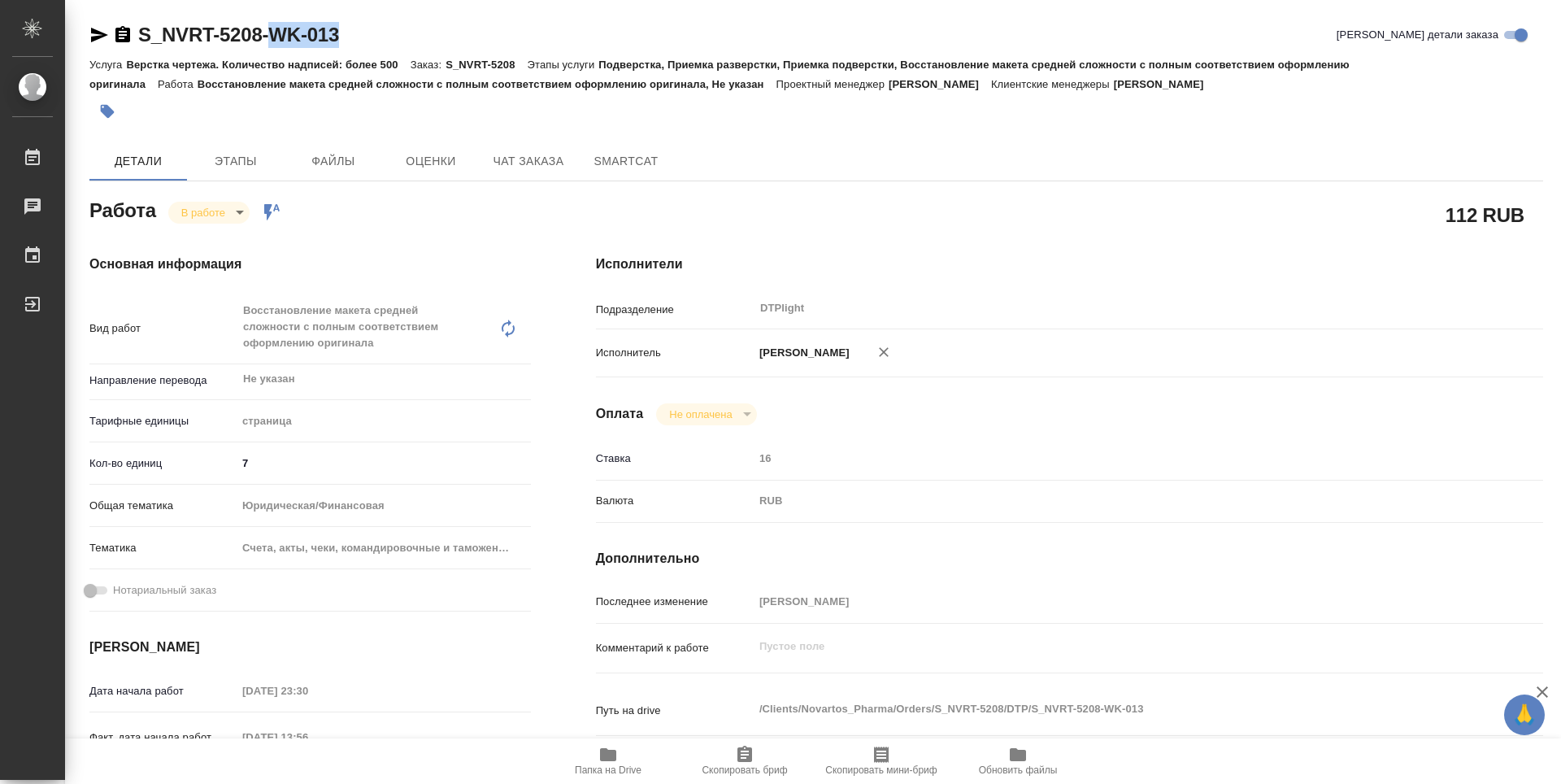
type textarea "x"
drag, startPoint x: 379, startPoint y: 39, endPoint x: 132, endPoint y: 31, distance: 247.1
click at [132, 31] on div "S_NVRT-5208-WK-013 Кратко детали заказа" at bounding box center [816, 35] width 1454 height 26
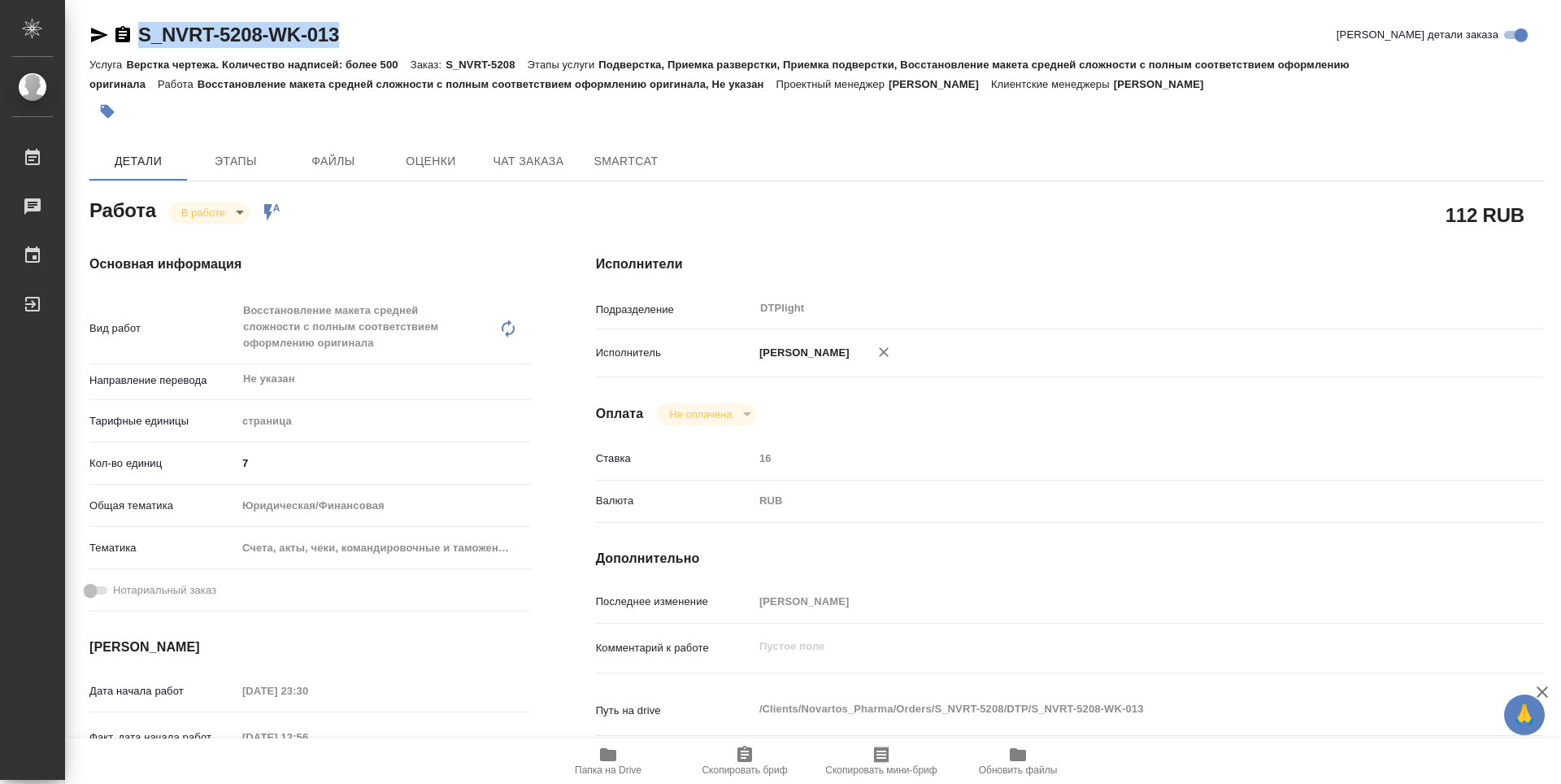
copy link "S_NVRT-5208-WK-013"
